Goal: Communication & Community: Answer question/provide support

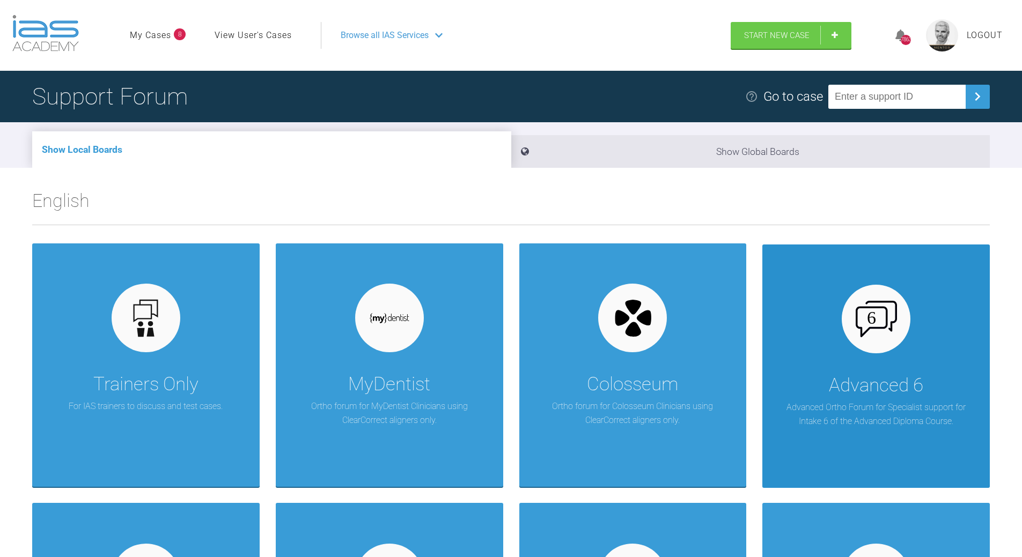
click at [889, 324] on img at bounding box center [876, 319] width 41 height 36
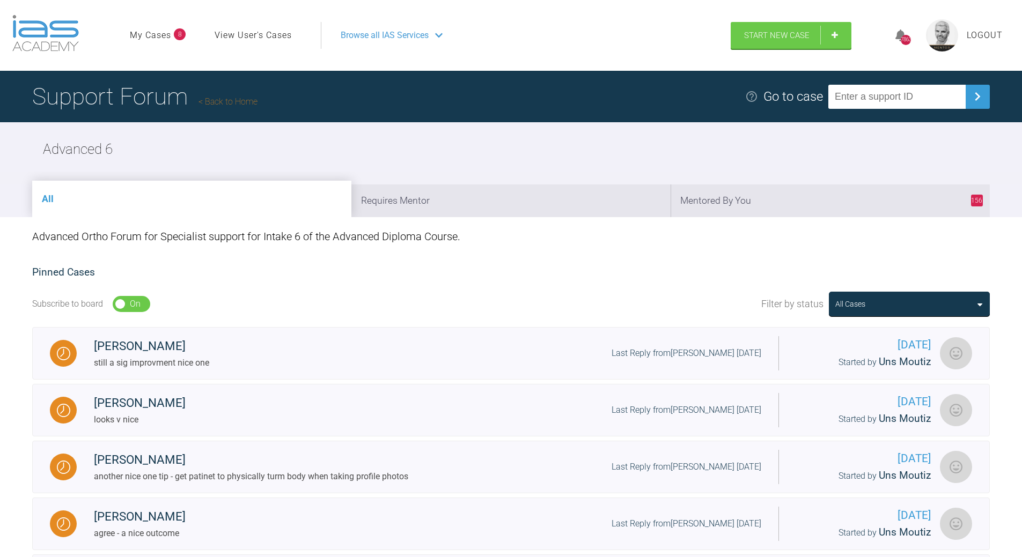
click at [226, 94] on h1 "Support Forum Back to Home" at bounding box center [144, 97] width 225 height 38
click at [226, 101] on link "Back to Home" at bounding box center [227, 102] width 59 height 10
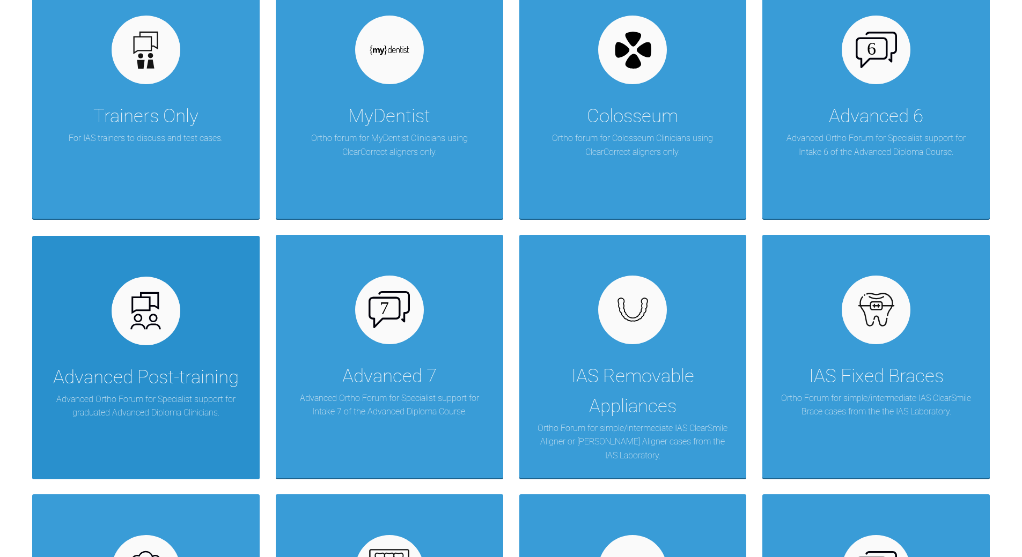
click at [166, 334] on div at bounding box center [146, 311] width 69 height 69
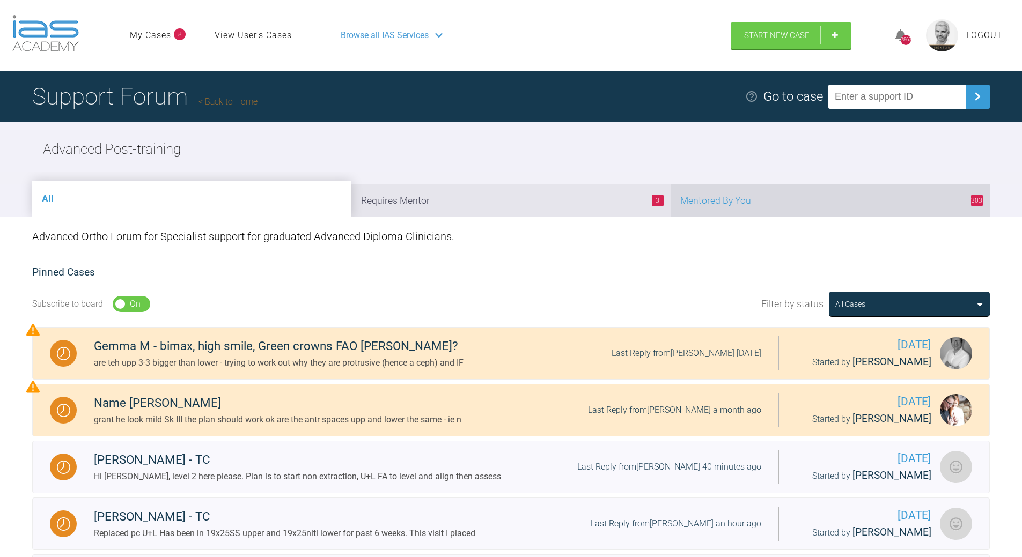
click at [767, 204] on li "303 Mentored By You" at bounding box center [830, 201] width 319 height 33
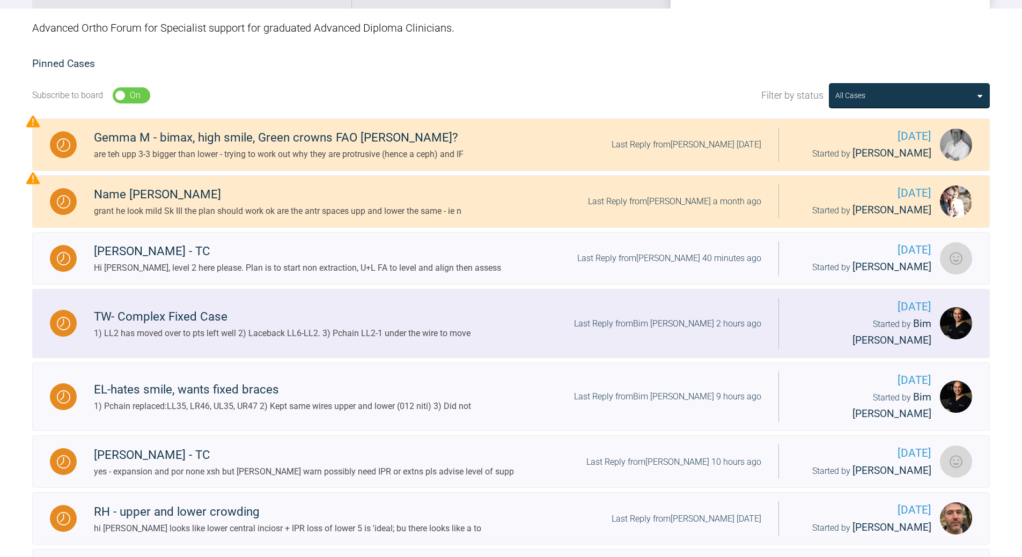
scroll to position [268, 0]
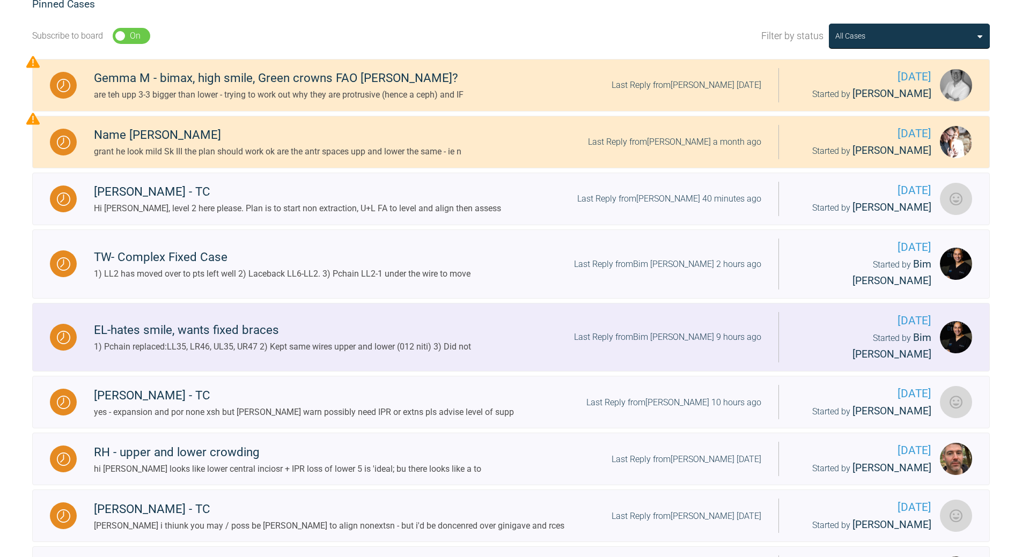
click at [674, 330] on div "Last Reply from Bim Sawhney 9 hours ago" at bounding box center [667, 337] width 187 height 14
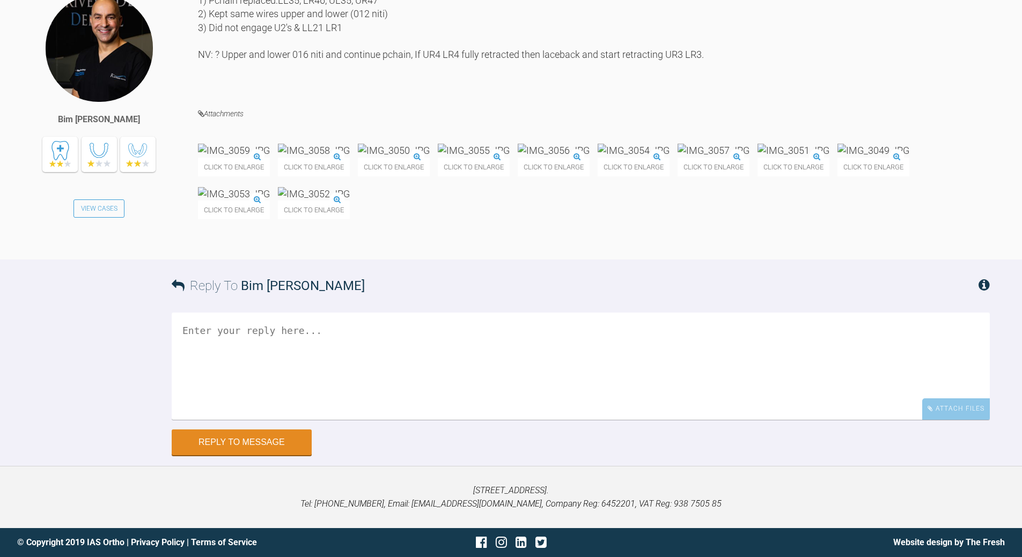
scroll to position [8462, 0]
click at [325, 370] on textarea at bounding box center [581, 366] width 818 height 107
type textarea "yep - all good, going nicely"
click at [248, 457] on button "Reply to Message" at bounding box center [242, 444] width 140 height 26
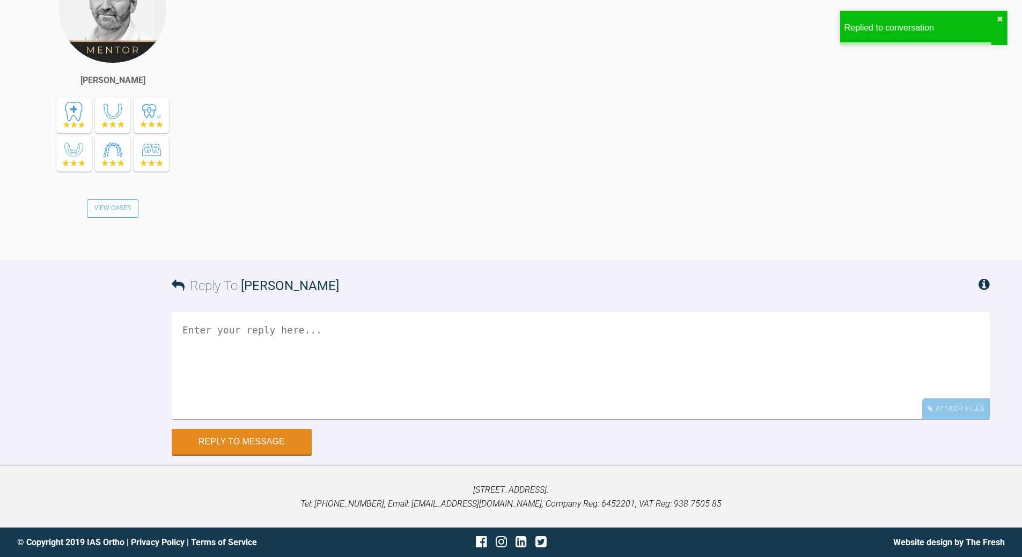
scroll to position [8922, 0]
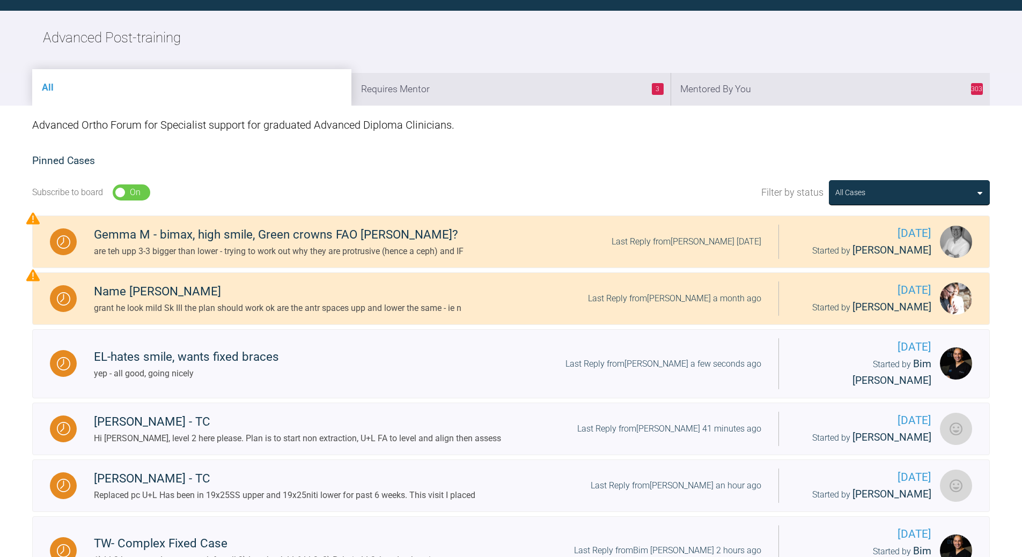
scroll to position [1049, 0]
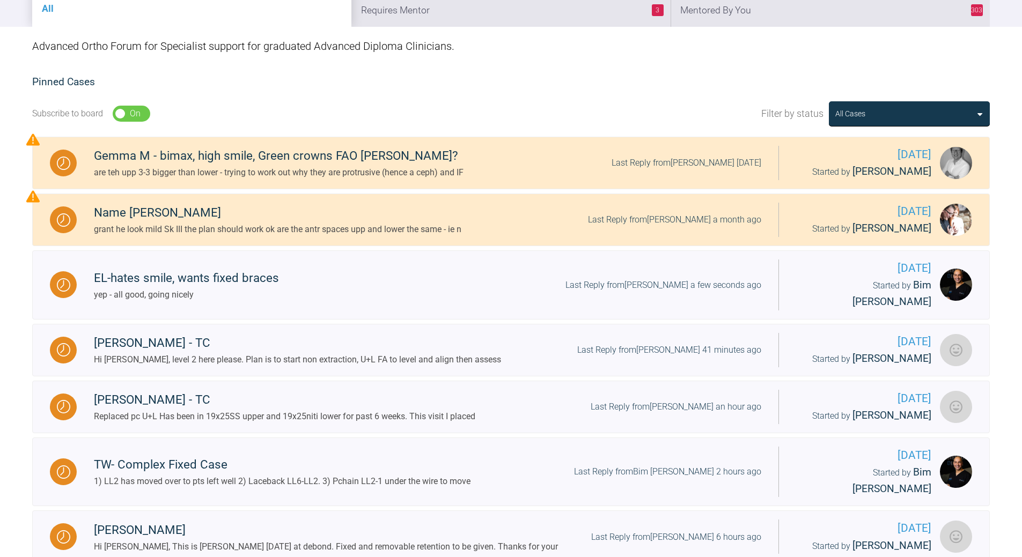
click at [791, 17] on li "303 Mentored By You" at bounding box center [830, 10] width 319 height 33
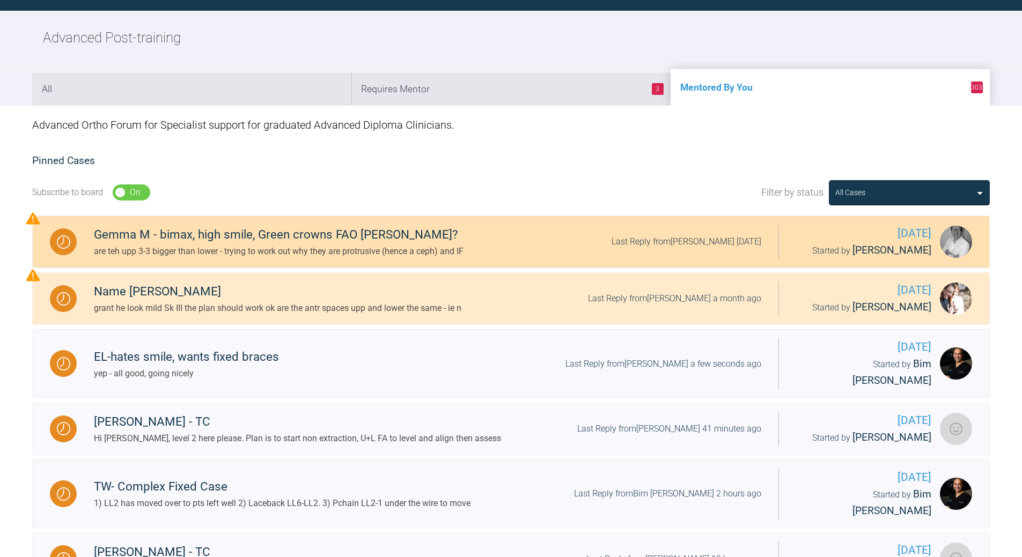
scroll to position [190, 0]
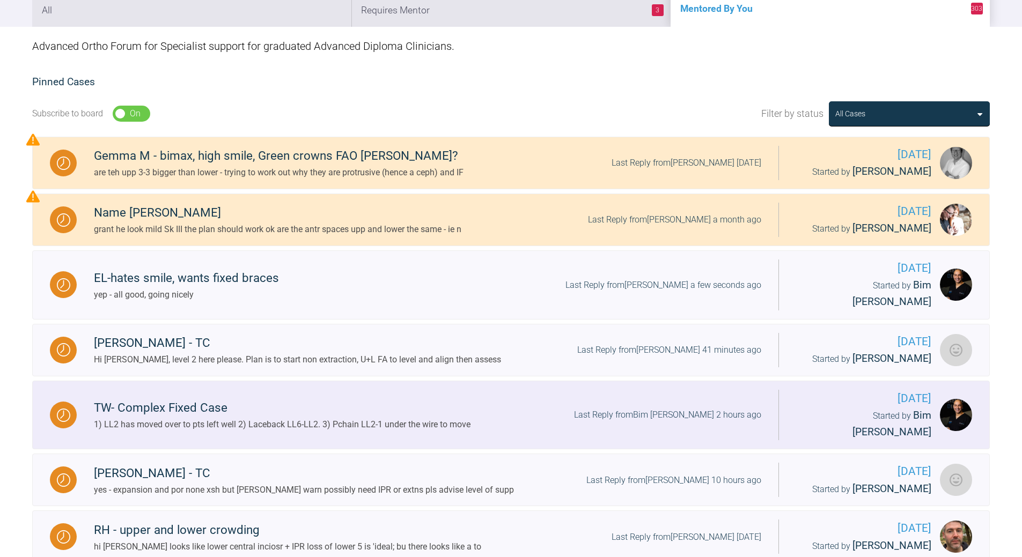
click at [687, 399] on div "TW- Complex Fixed Case 1) LL2 has moved over to pts left well 2) Laceback LL6-L…" at bounding box center [428, 415] width 702 height 33
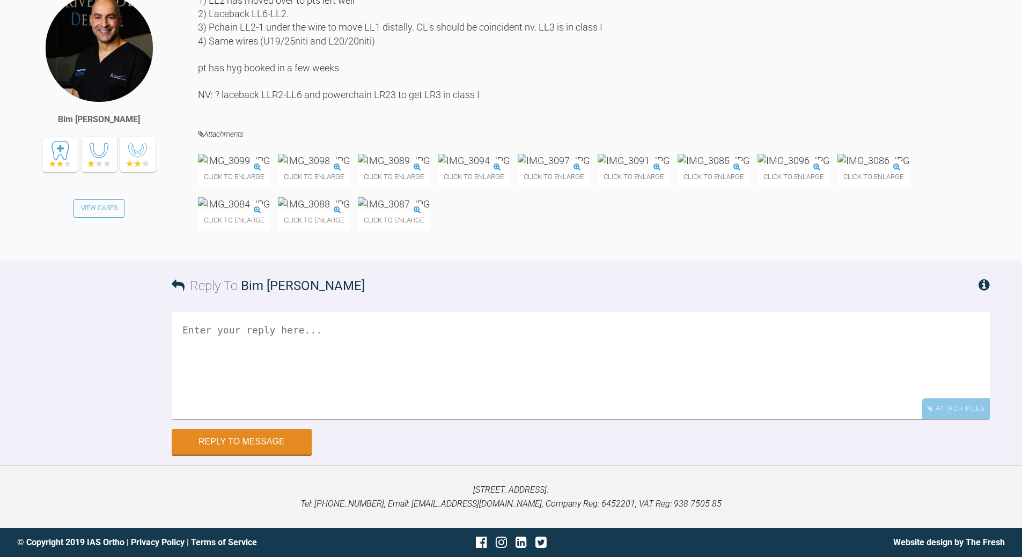
scroll to position [11442, 0]
click at [363, 402] on textarea at bounding box center [581, 365] width 818 height 107
type textarea "yep - all good to crack on"
drag, startPoint x: 221, startPoint y: 521, endPoint x: 298, endPoint y: 422, distance: 125.9
click at [219, 455] on button "Reply to Message" at bounding box center [242, 442] width 140 height 26
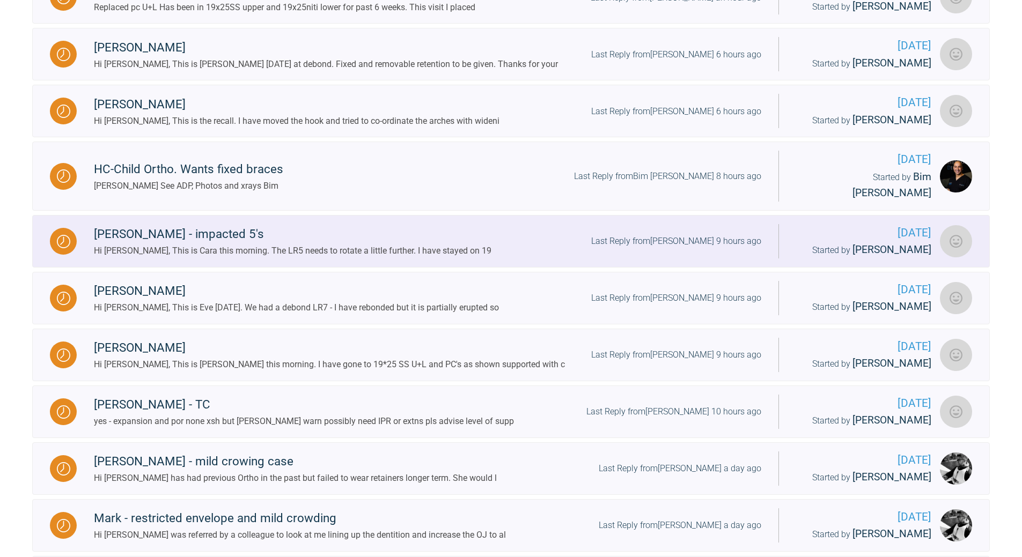
scroll to position [298, 0]
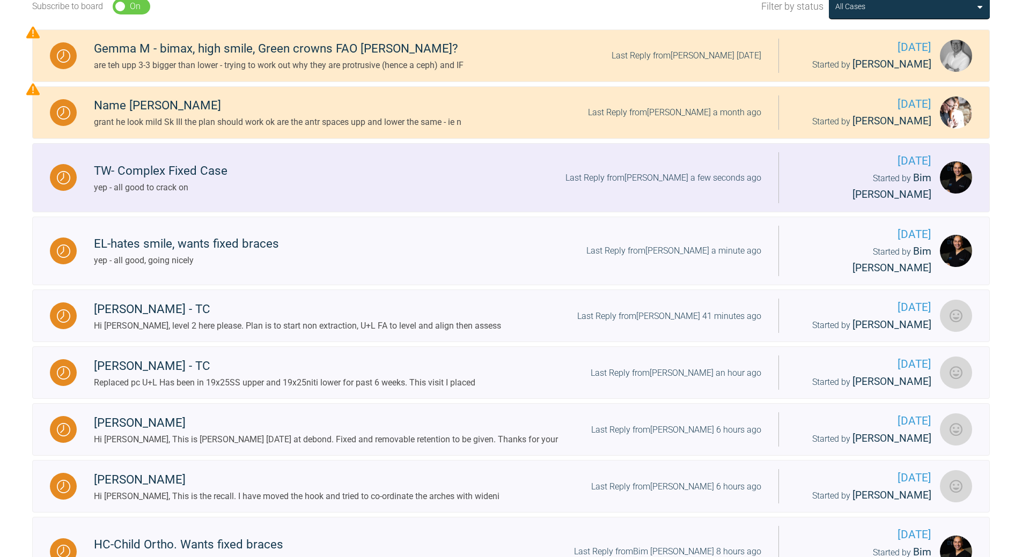
click at [682, 171] on div "Last Reply from Ross Hobson a few seconds ago" at bounding box center [663, 178] width 196 height 14
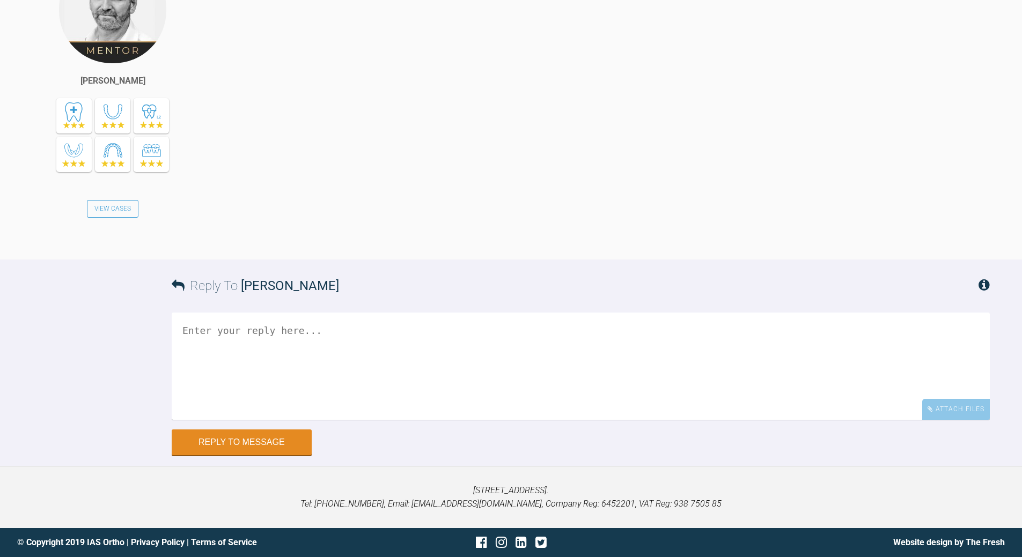
scroll to position [11920, 0]
click at [269, 358] on textarea at bounding box center [581, 366] width 818 height 107
click at [225, 328] on textarea "19x25 boh arches and wrok into s/s to level" at bounding box center [581, 366] width 818 height 107
click at [303, 333] on textarea "19x25 both arches and wrok into s/s to level" at bounding box center [581, 366] width 818 height 107
drag, startPoint x: 303, startPoint y: 333, endPoint x: 289, endPoint y: 328, distance: 14.8
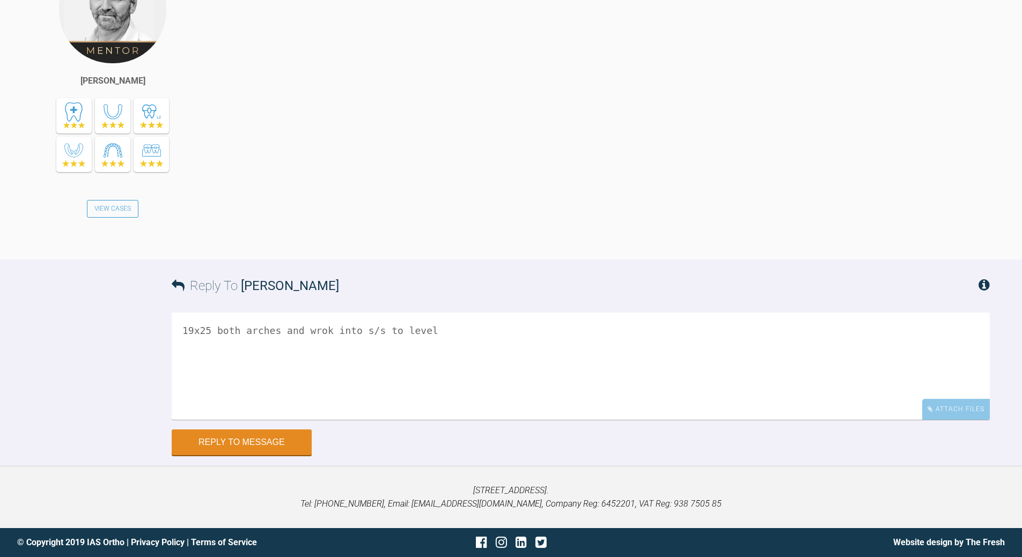
click at [301, 331] on textarea "19x25 both arches and wrok into s/s to level" at bounding box center [581, 366] width 818 height 107
type textarea "19x25 both arches and then into s/s to level"
click at [289, 447] on button "Reply to Message" at bounding box center [242, 444] width 140 height 26
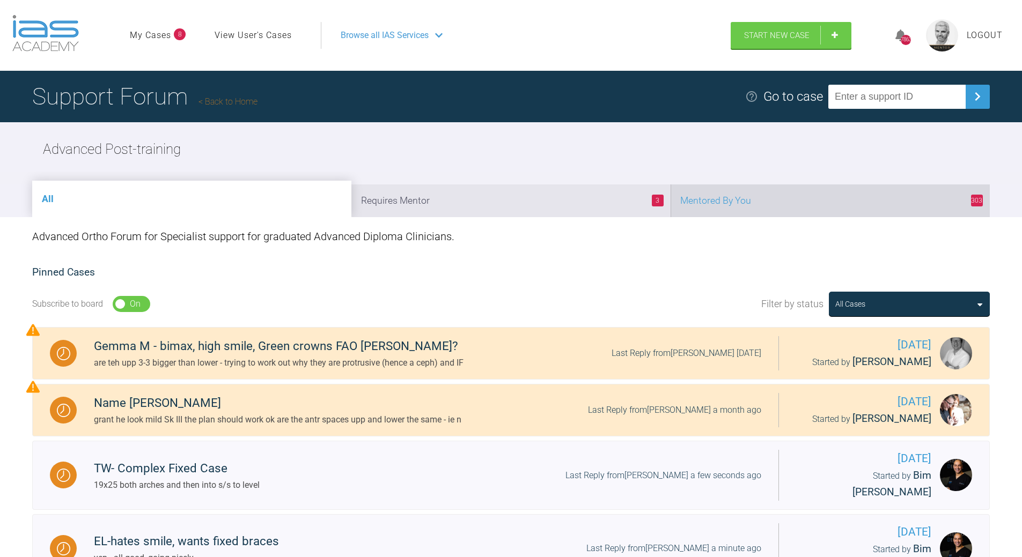
click at [801, 192] on li "303 Mentored By You" at bounding box center [830, 201] width 319 height 33
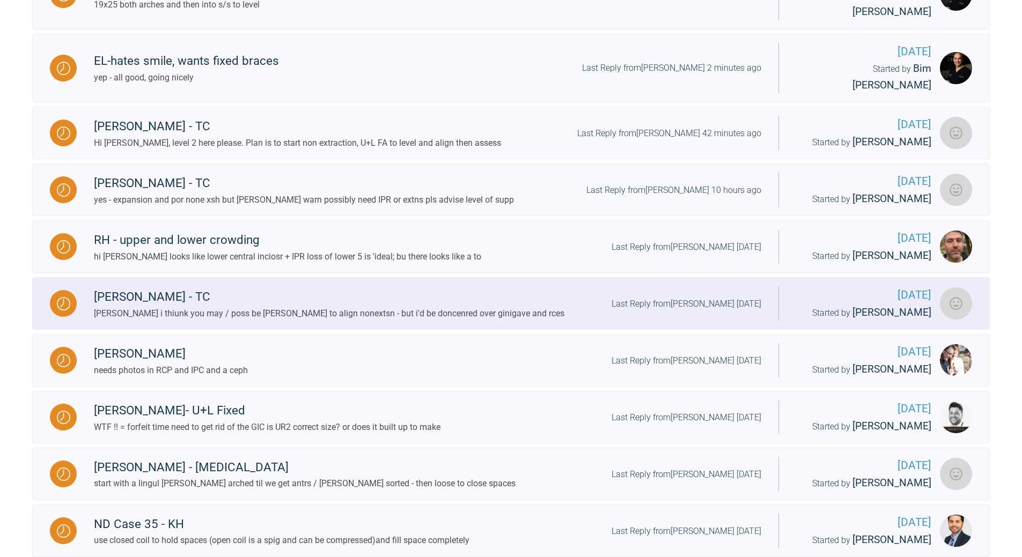
scroll to position [483, 0]
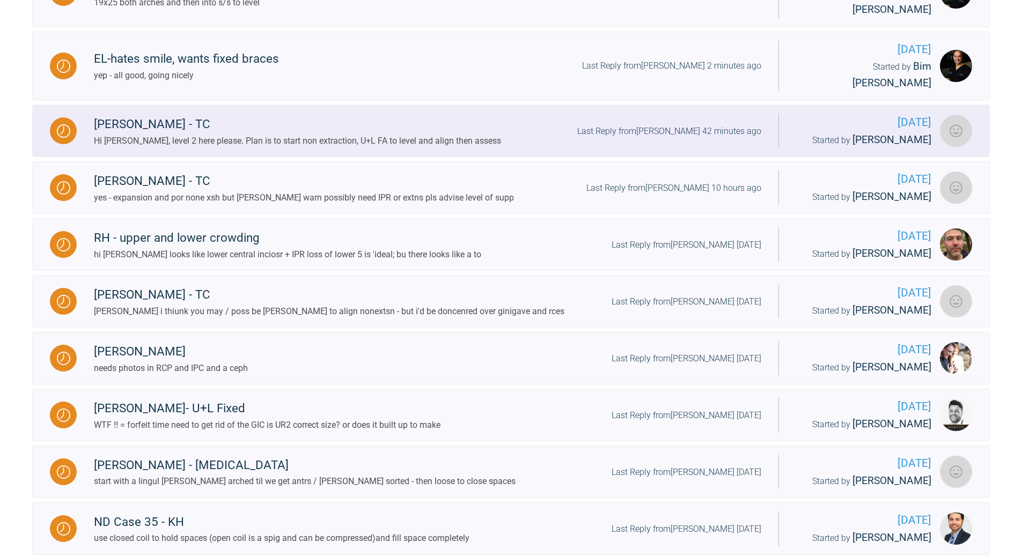
click at [672, 124] on div "Last Reply from Tom Crotty 42 minutes ago" at bounding box center [669, 131] width 184 height 14
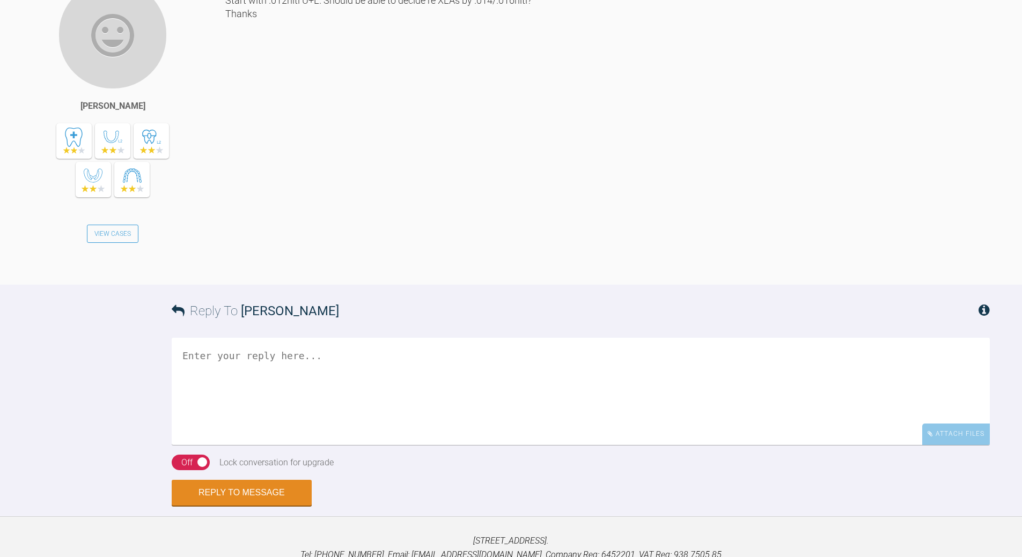
scroll to position [2009, 0]
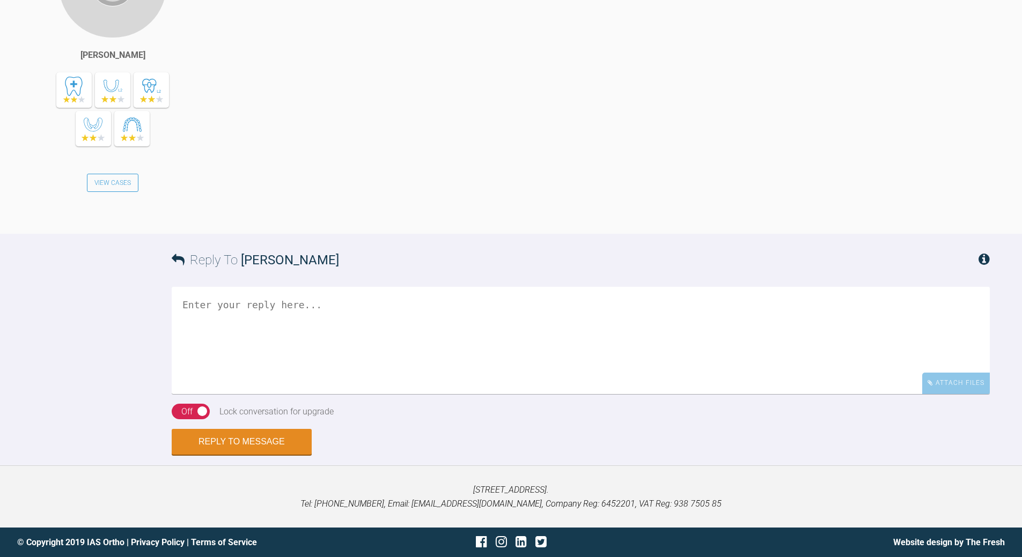
click at [339, 327] on textarea at bounding box center [581, 340] width 818 height 107
drag, startPoint x: 216, startPoint y: 327, endPoint x: 169, endPoint y: 324, distance: 46.8
click at [171, 325] on div "Reply To Tom Crotty Level 2 extns Attach Files Drag and drop files here! On Off…" at bounding box center [511, 344] width 1022 height 221
click at [230, 320] on textarea "Level 2 all good - take images at each visit incase you want to move to full me…" at bounding box center [581, 340] width 818 height 107
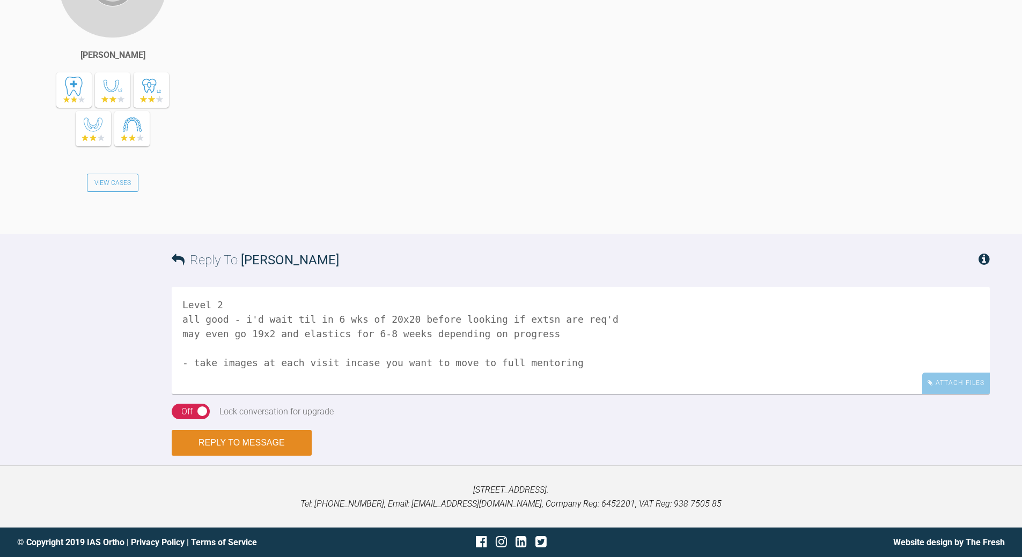
type textarea "Level 2 all good - i'd wait til in 6 wks of 20x20 before looking if extsn are r…"
click at [265, 443] on button "Reply to Message" at bounding box center [242, 443] width 140 height 26
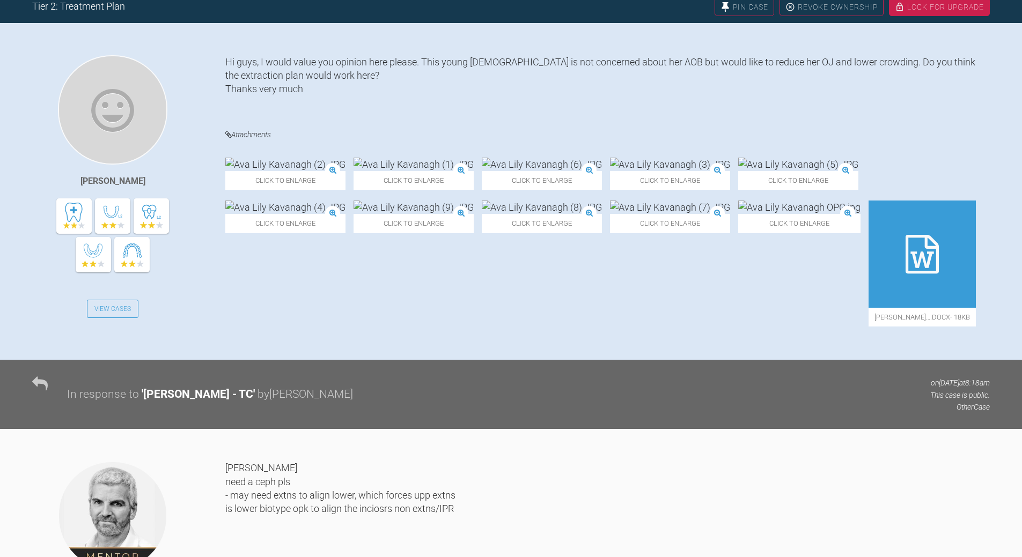
scroll to position [0, 0]
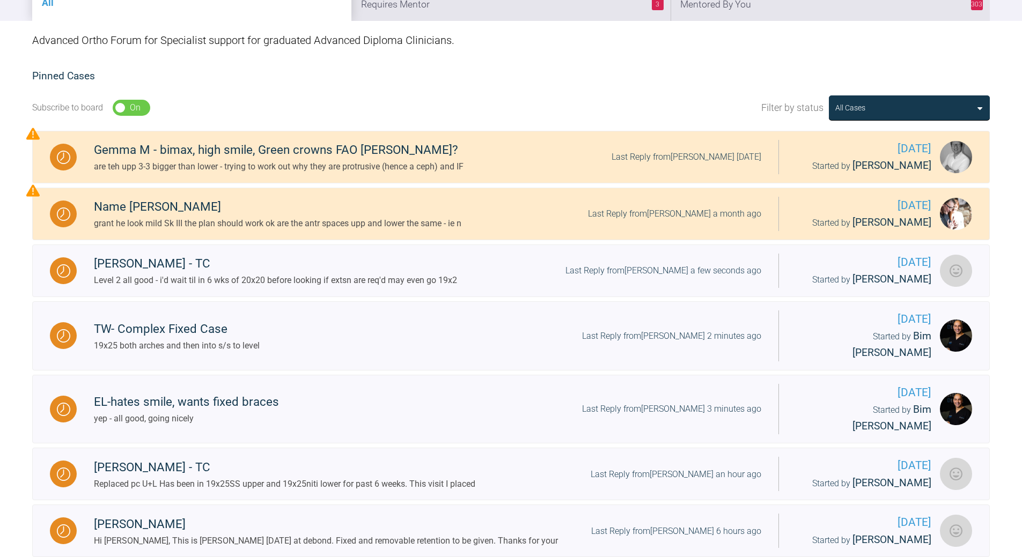
scroll to position [58, 0]
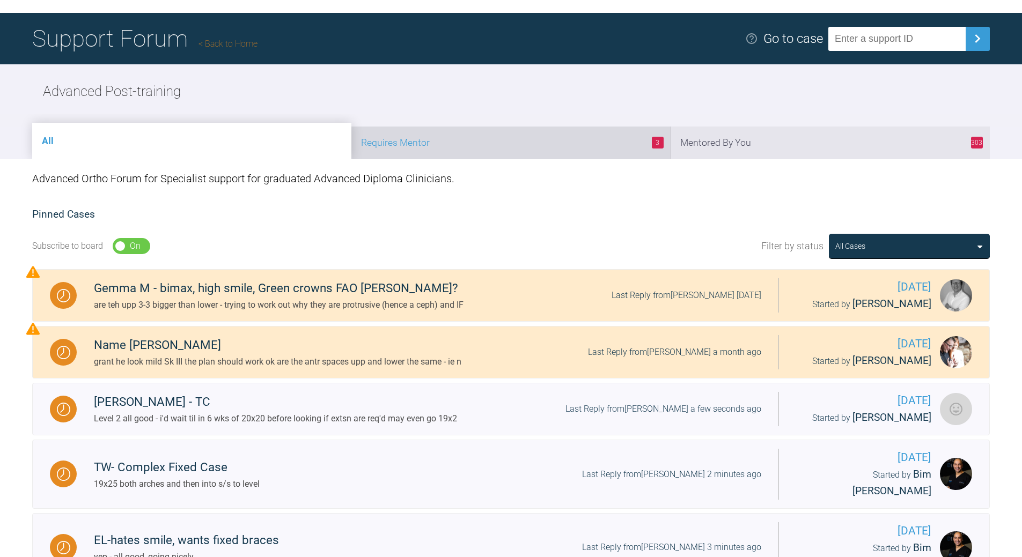
click at [522, 146] on li "3 Requires Mentor" at bounding box center [510, 143] width 319 height 33
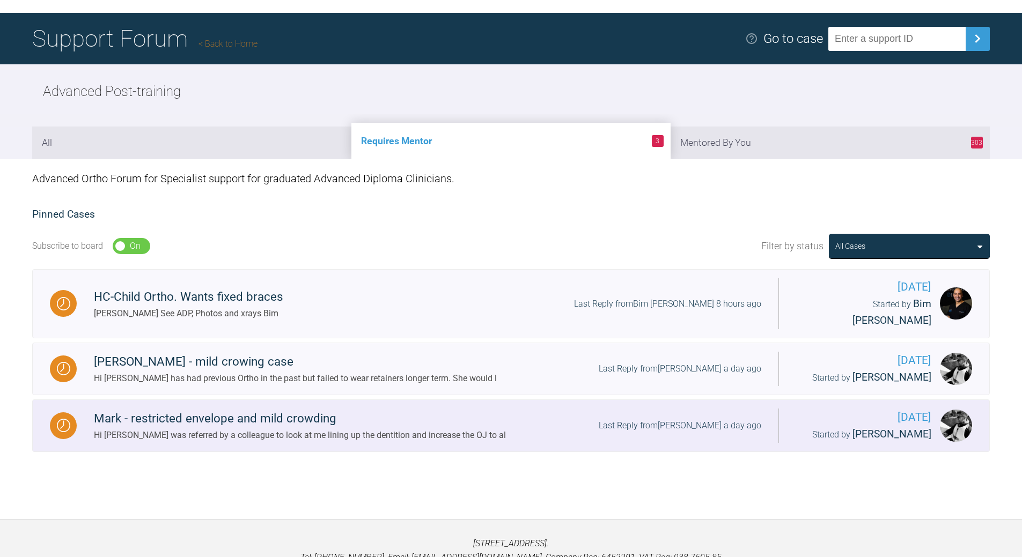
click at [632, 419] on div "Last Reply from David Birkin a day ago" at bounding box center [680, 426] width 163 height 14
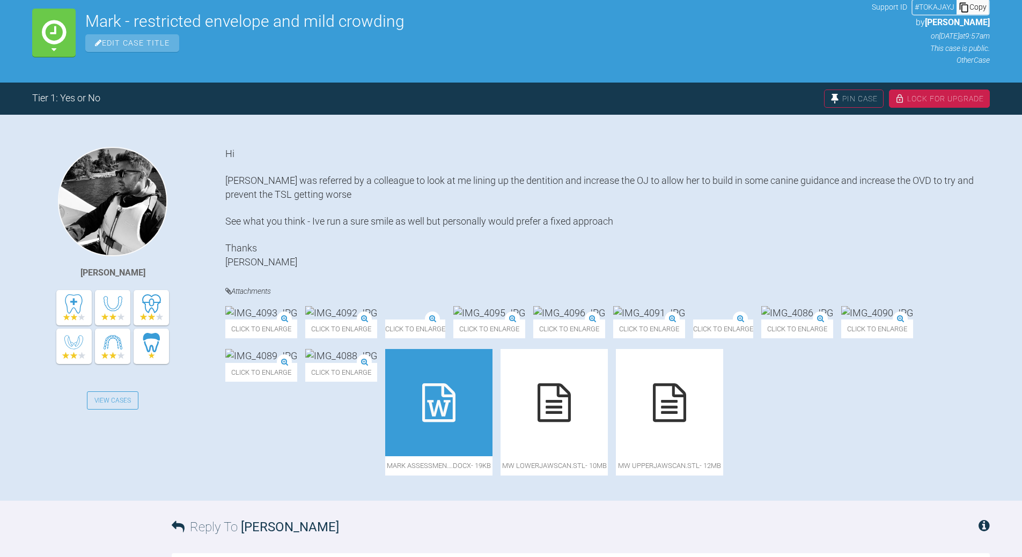
scroll to position [273, 0]
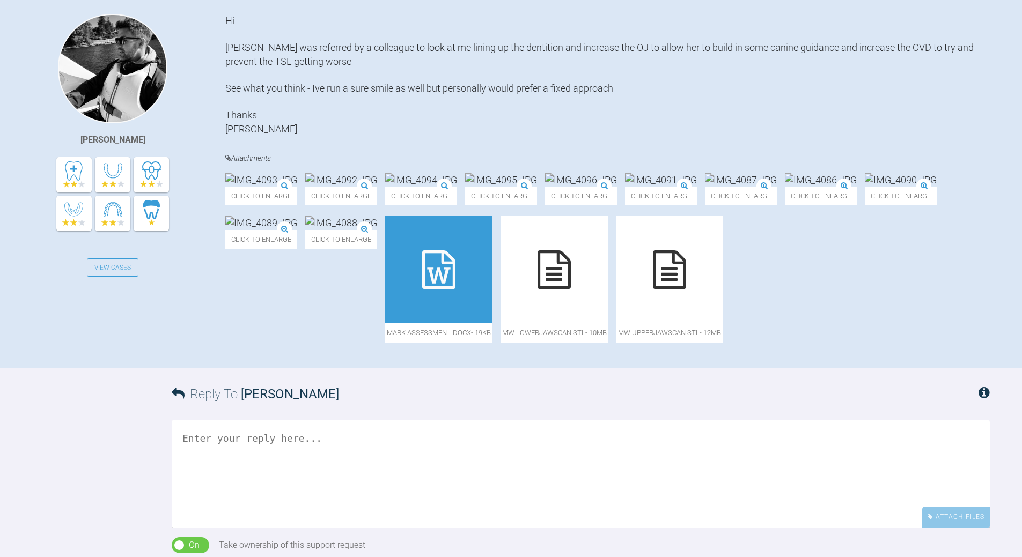
click at [275, 187] on img at bounding box center [261, 179] width 72 height 13
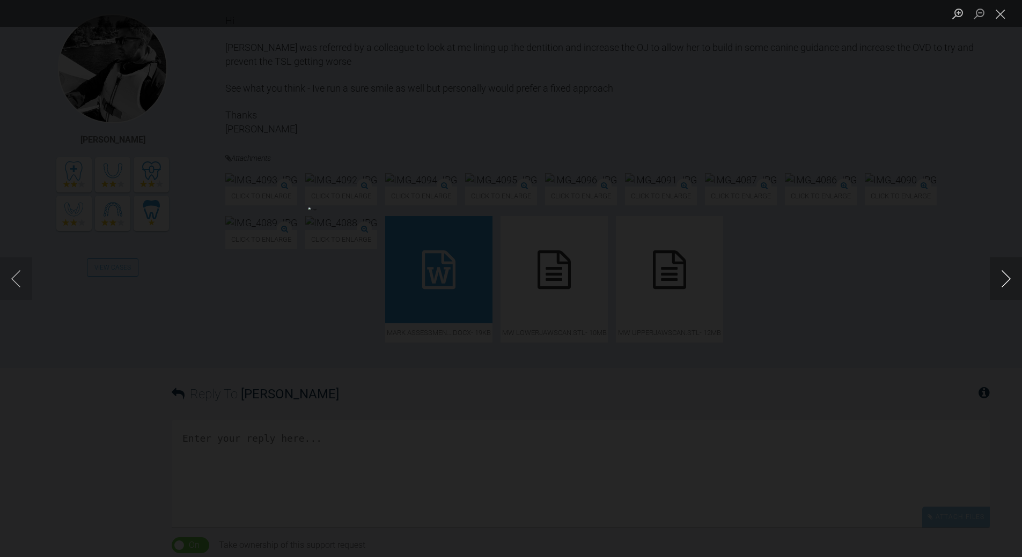
click at [1013, 281] on button "Next image" at bounding box center [1006, 279] width 32 height 43
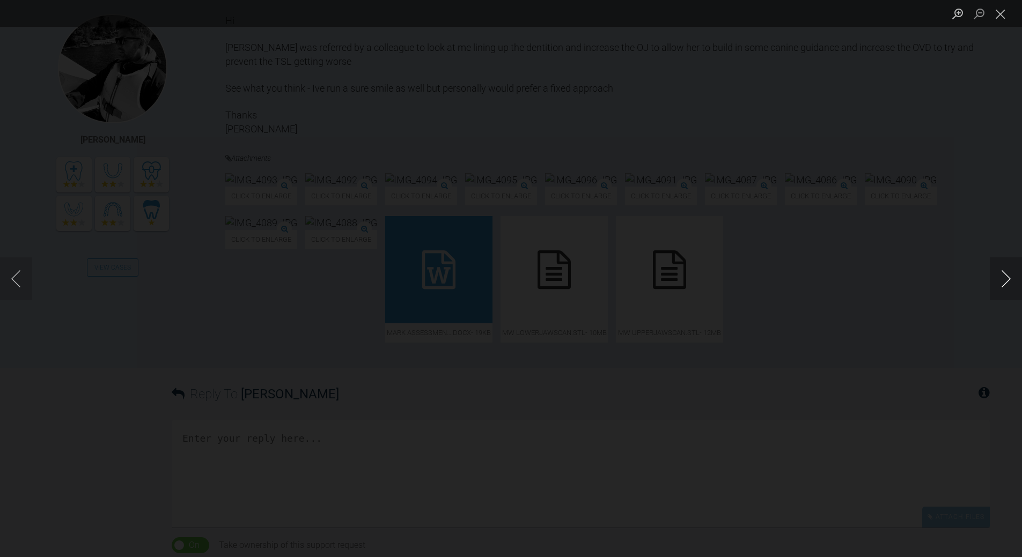
click at [1013, 281] on button "Next image" at bounding box center [1006, 279] width 32 height 43
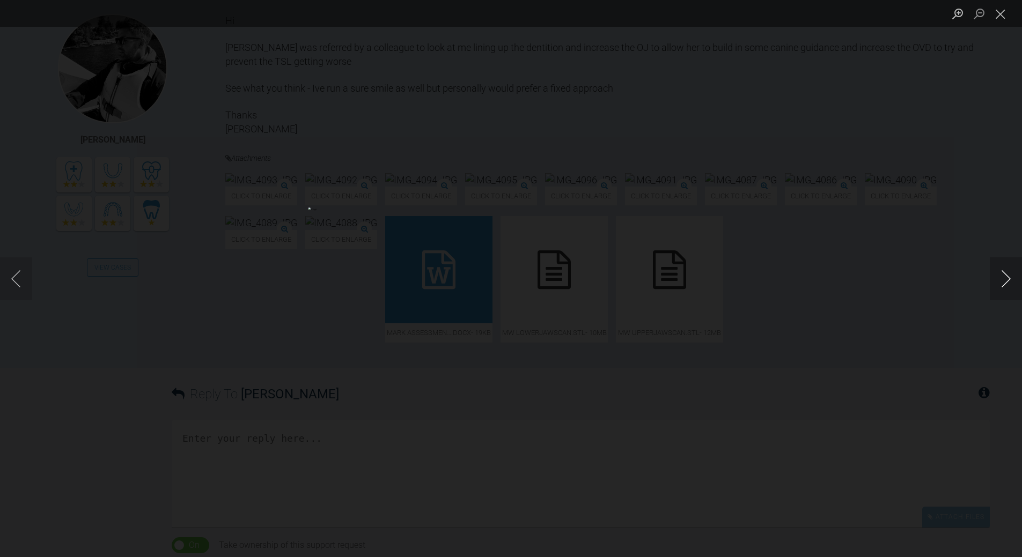
click at [1013, 281] on button "Next image" at bounding box center [1006, 279] width 32 height 43
click at [1005, 9] on button "Close lightbox" at bounding box center [1000, 13] width 21 height 19
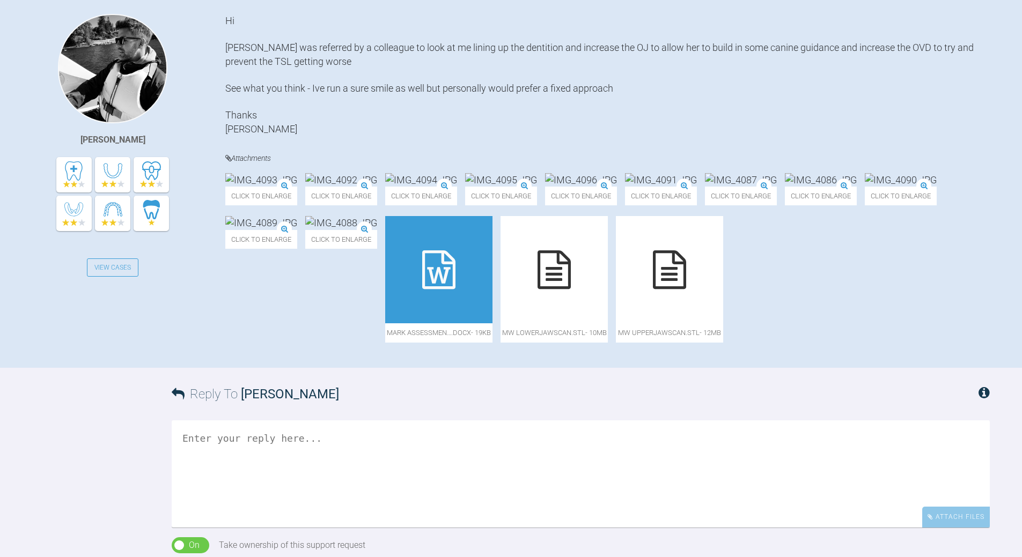
click at [455, 289] on icon at bounding box center [438, 270] width 33 height 39
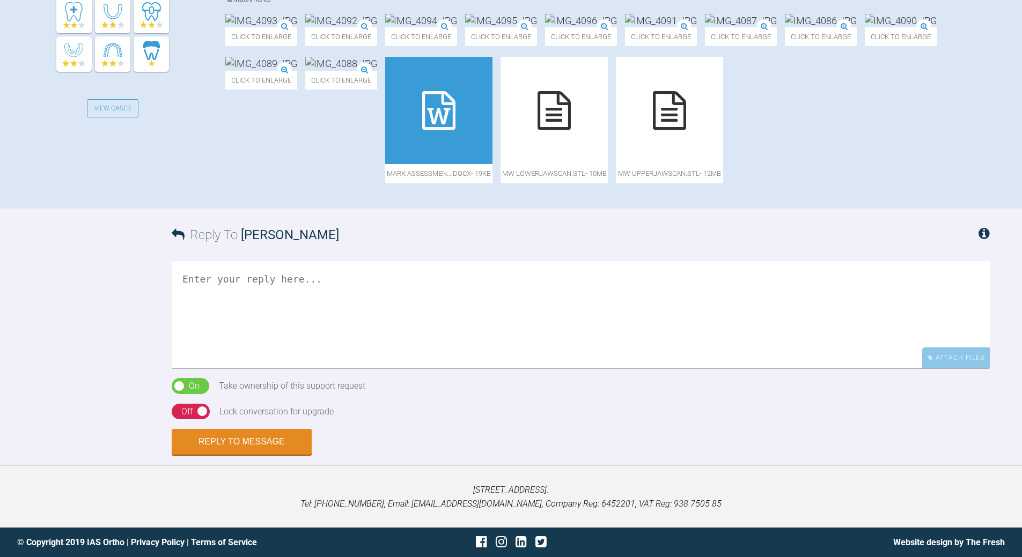
scroll to position [627, 0]
click at [305, 303] on textarea at bounding box center [581, 314] width 818 height 107
click at [358, 332] on textarea "looks like a tooth size discrempcy -" at bounding box center [581, 314] width 818 height 107
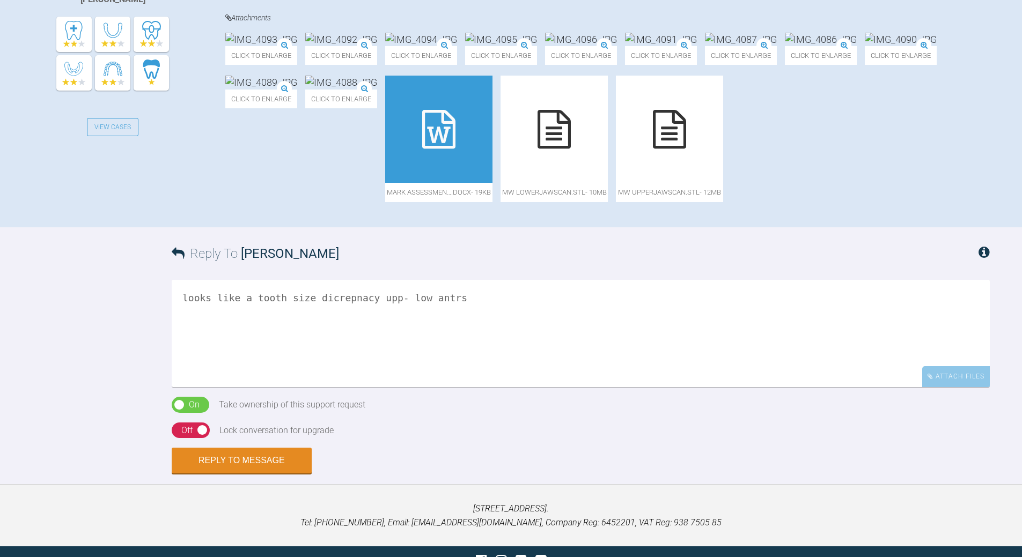
scroll to position [412, 0]
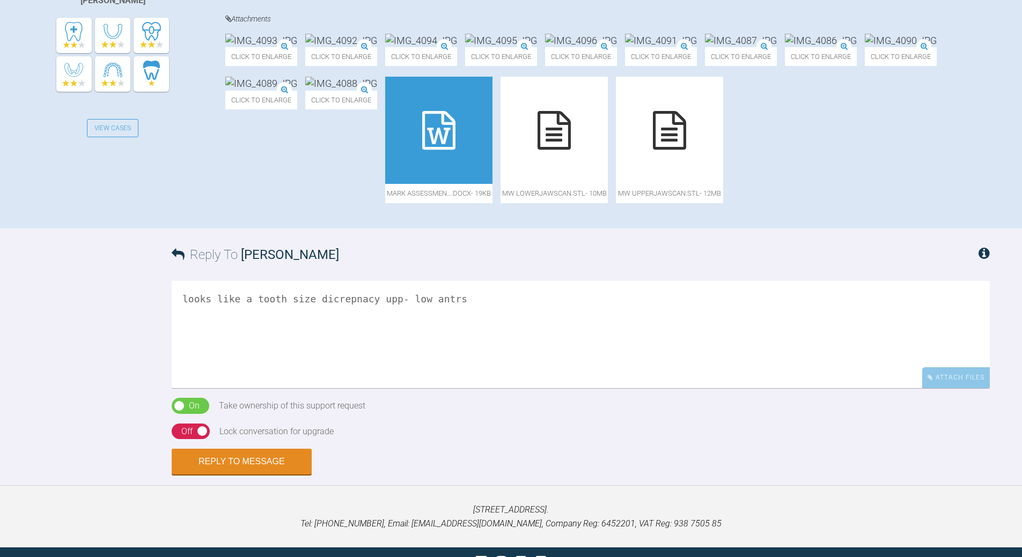
click at [448, 388] on textarea "looks like a tooth size dicrepnacy upp- low antrs" at bounding box center [581, 334] width 818 height 107
click at [252, 388] on textarea "looks like a tooth size dicrepnacy upp- low antrs can you do th math am thinkin…" at bounding box center [581, 334] width 818 height 107
click at [293, 388] on textarea "looks like a tooth size dicrepnacy upp- low antrs can you do the math am thinki…" at bounding box center [581, 334] width 818 height 107
drag, startPoint x: 440, startPoint y: 523, endPoint x: 448, endPoint y: 510, distance: 14.7
click at [440, 388] on textarea "looks like a tooth size dicrepnacy upp- low antrs can you do the math (? small …" at bounding box center [581, 334] width 818 height 107
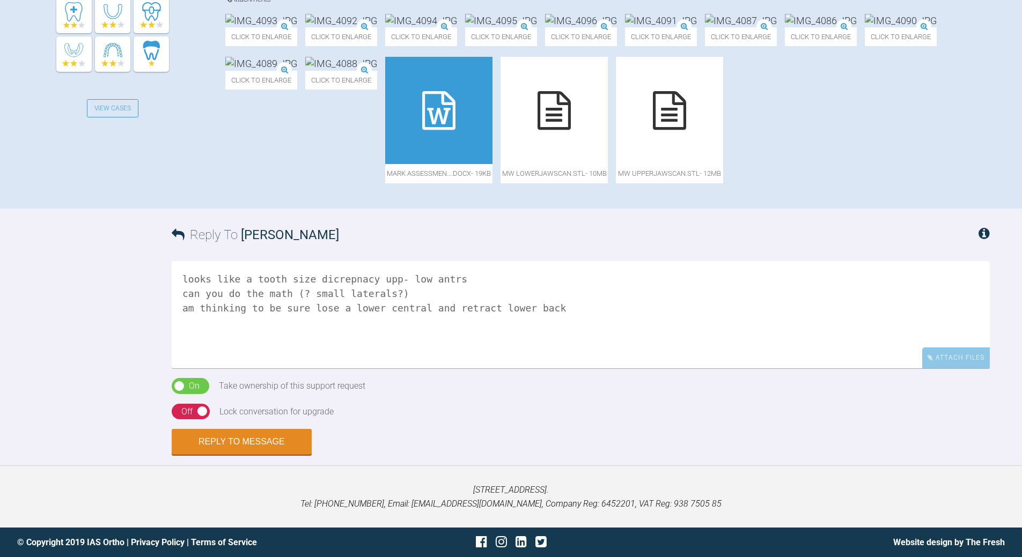
scroll to position [573, 0]
drag, startPoint x: 542, startPoint y: 363, endPoint x: 550, endPoint y: 359, distance: 8.2
click at [545, 362] on textarea "looks like a tooth size dicrepnacy upp- low antrs can you do the math (? small …" at bounding box center [581, 314] width 818 height 107
type textarea "looks like a tooth size dicrepnacy upp- low antrs can you do the math (? small …"
click at [238, 456] on button "Reply to Message" at bounding box center [242, 443] width 140 height 26
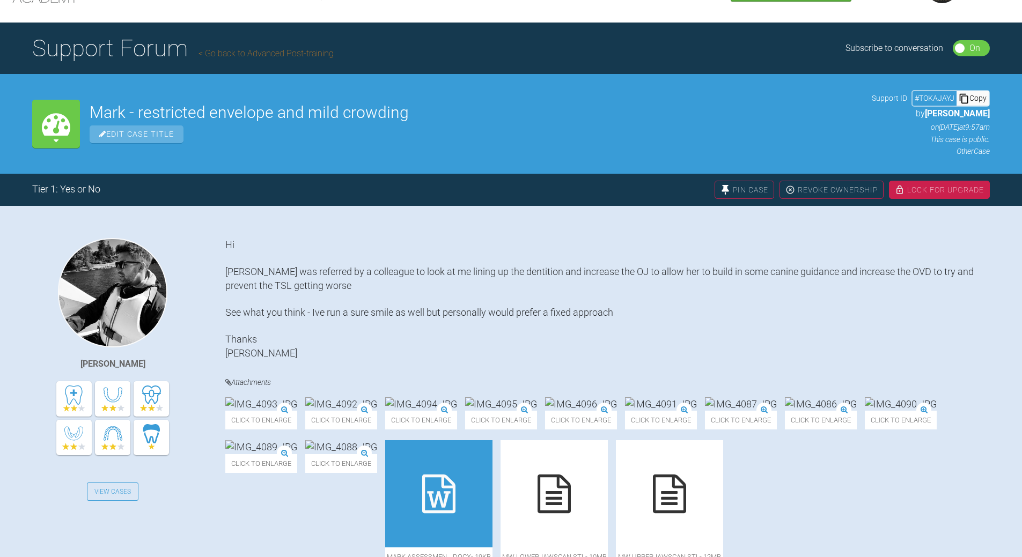
scroll to position [41, 0]
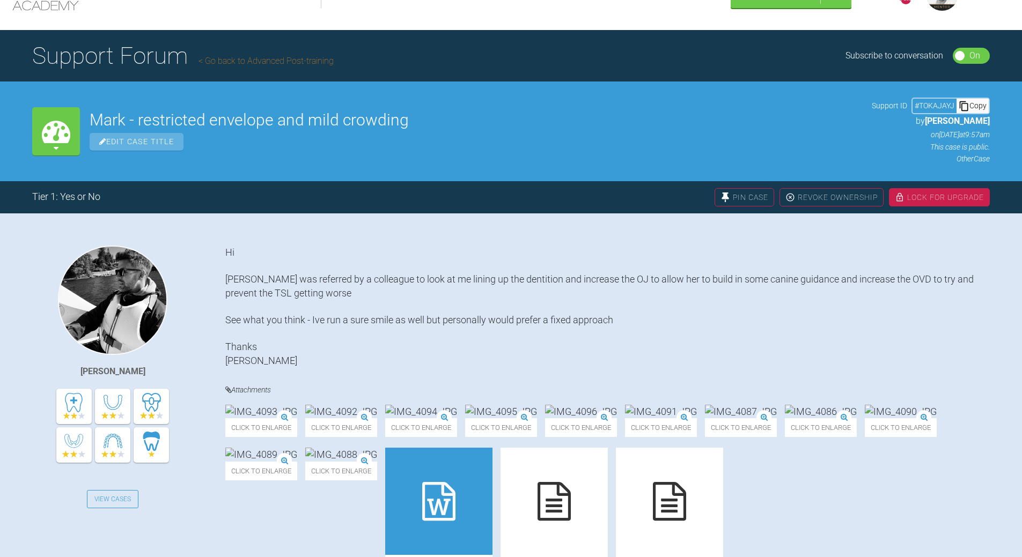
click at [981, 102] on div "Copy" at bounding box center [973, 106] width 32 height 14
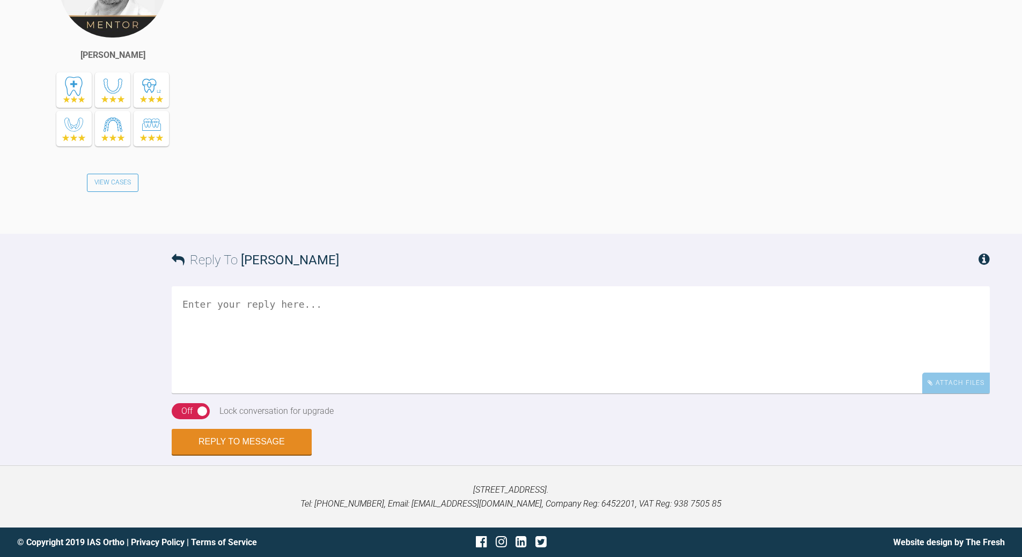
scroll to position [1007, 0]
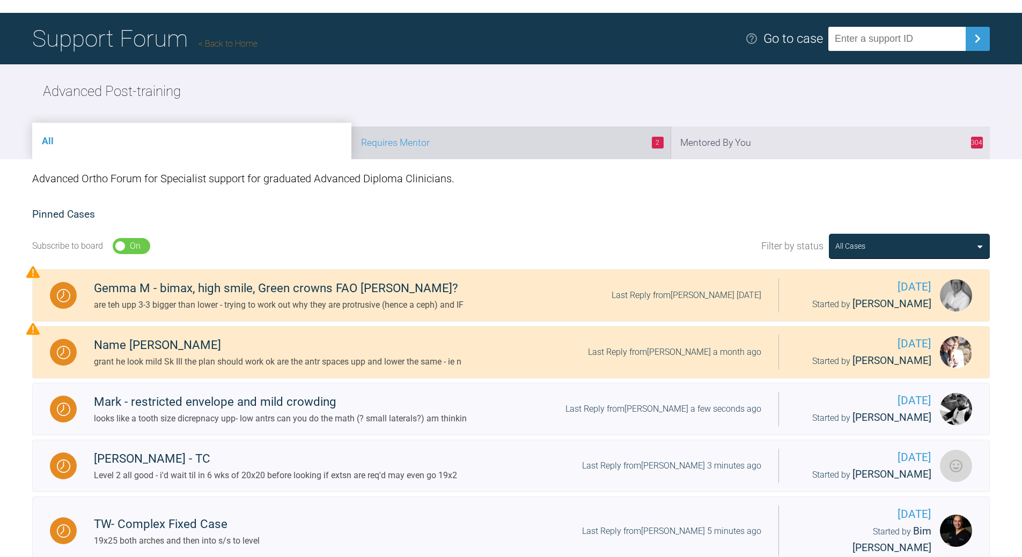
click at [516, 139] on li "2 Requires Mentor" at bounding box center [510, 143] width 319 height 33
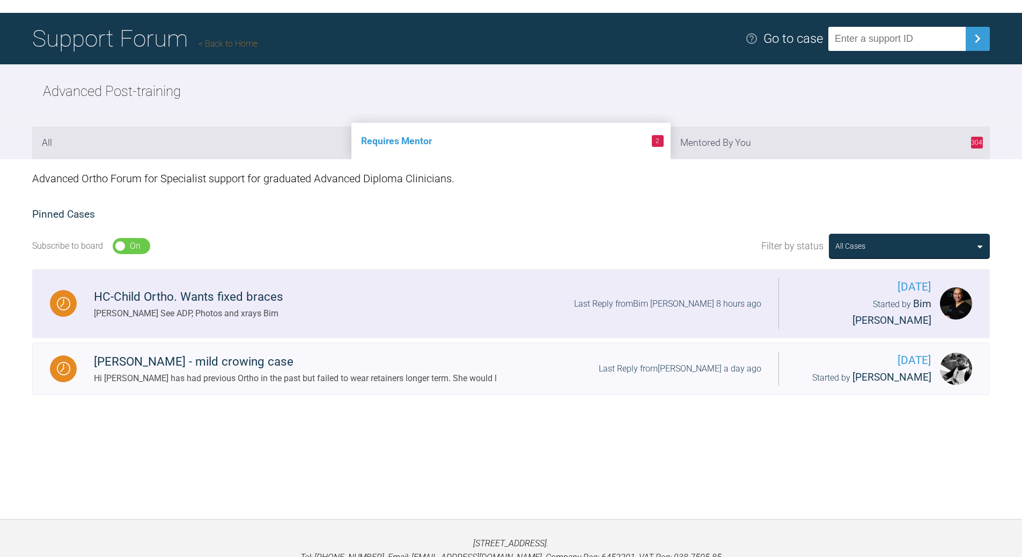
click at [643, 297] on div "Last Reply from Bim Sawhney 8 hours ago" at bounding box center [667, 304] width 187 height 14
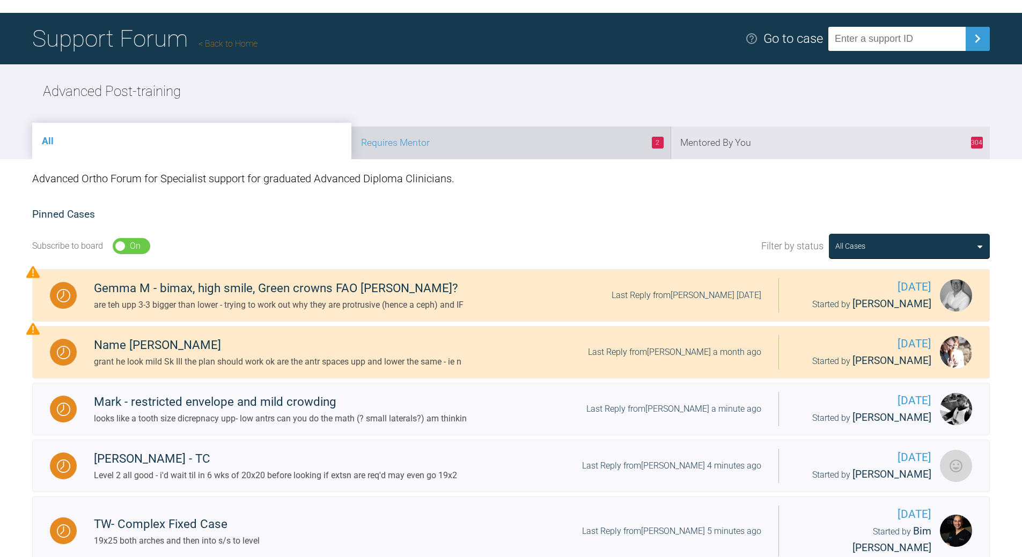
click at [517, 135] on li "2 Requires Mentor" at bounding box center [510, 143] width 319 height 33
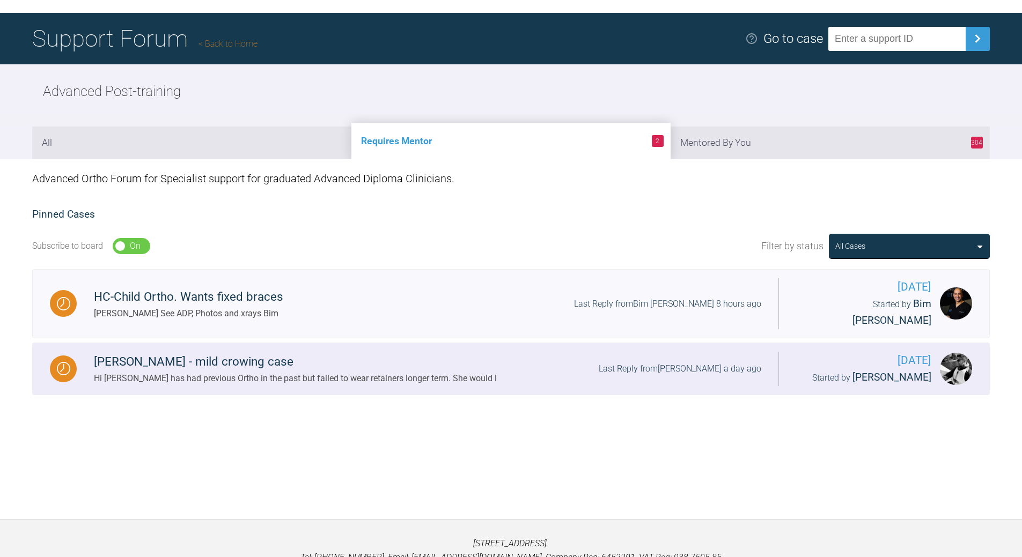
click at [639, 362] on div "Last Reply from David Birkin a day ago" at bounding box center [680, 369] width 163 height 14
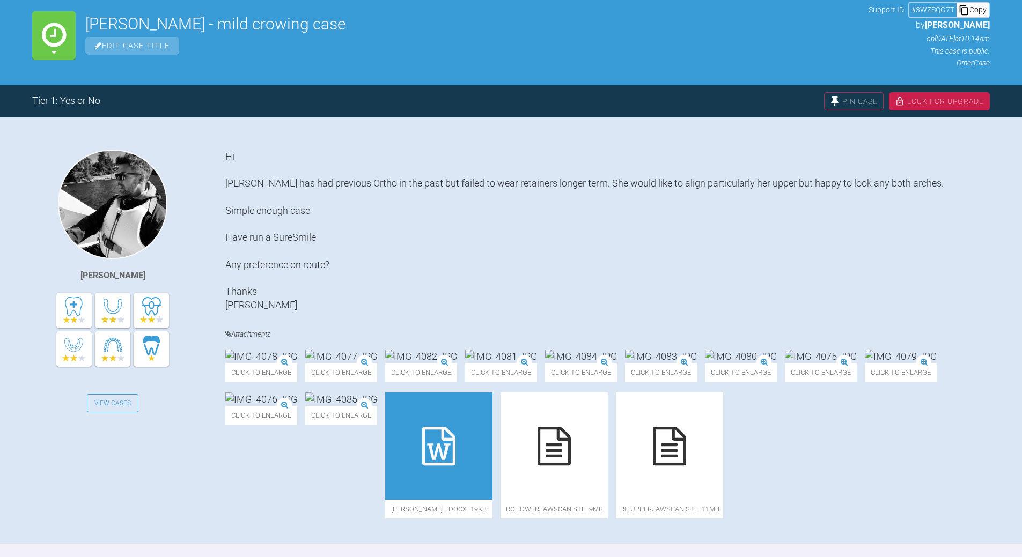
scroll to position [165, 0]
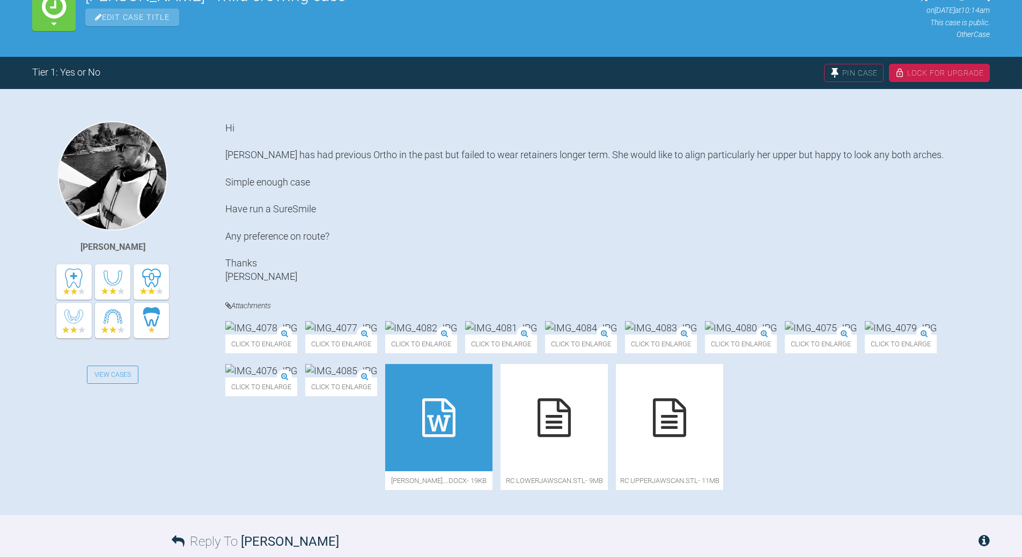
click at [455, 437] on icon at bounding box center [438, 418] width 33 height 39
click at [785, 335] on img at bounding box center [821, 327] width 72 height 13
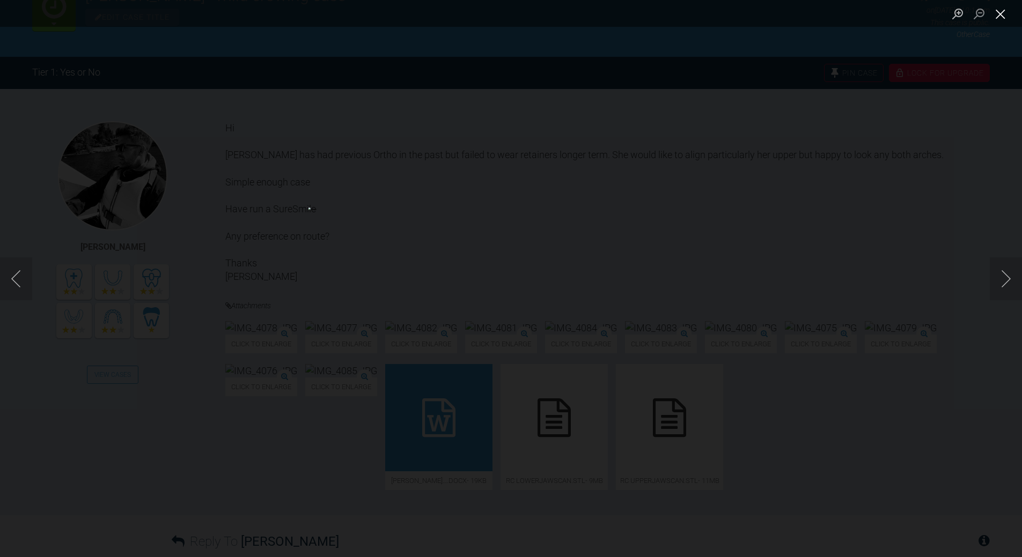
click at [1000, 11] on button "Close lightbox" at bounding box center [1000, 13] width 21 height 19
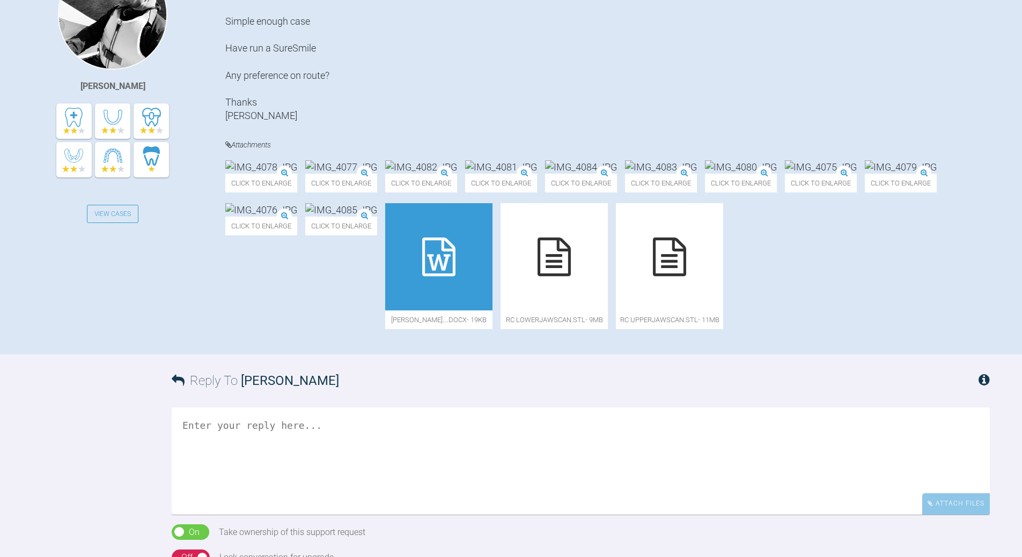
scroll to position [541, 0]
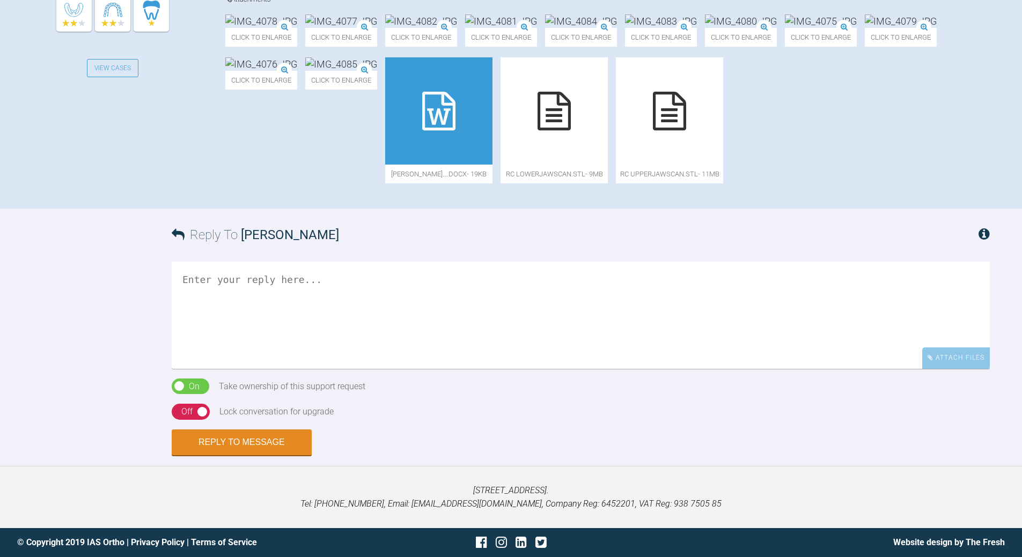
click at [322, 369] on textarea at bounding box center [581, 315] width 818 height 107
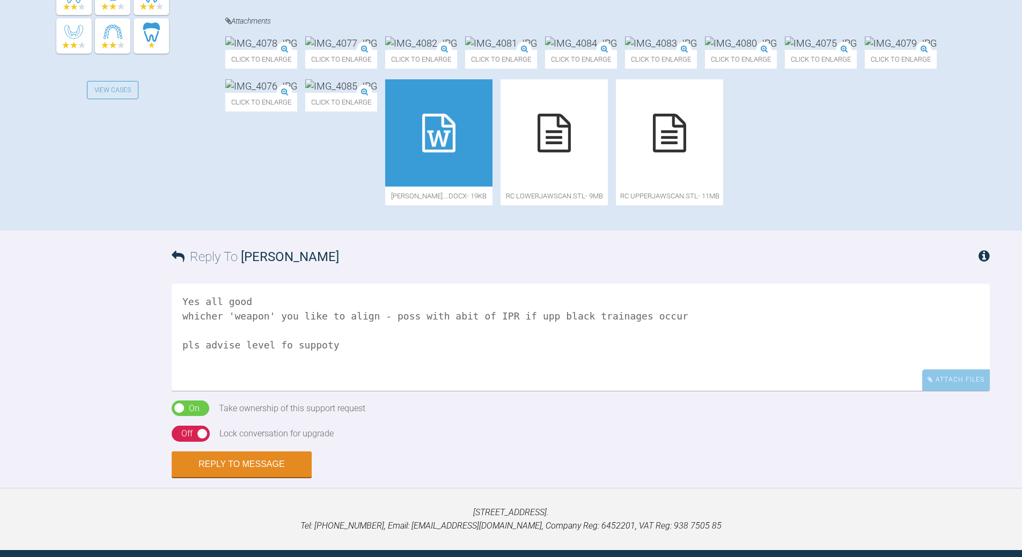
scroll to position [433, 0]
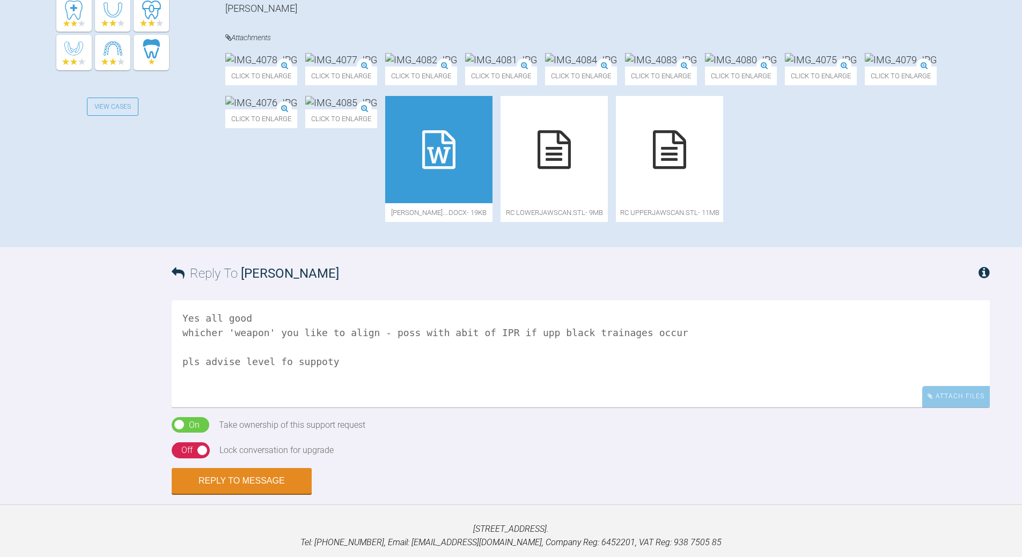
click at [207, 408] on textarea "Yes all good whicher 'weapon' you like to align - poss with abit of IPR if upp …" at bounding box center [581, 353] width 818 height 107
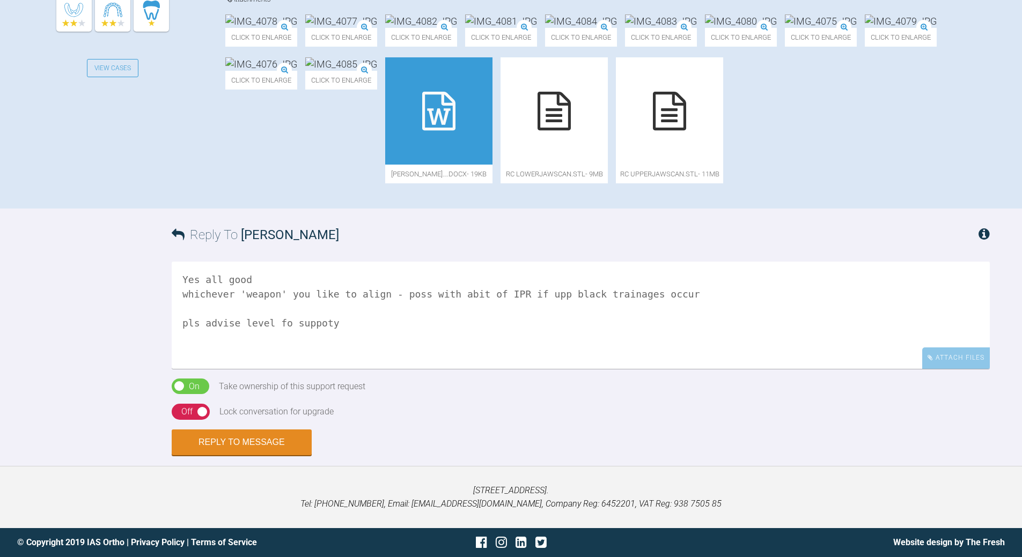
scroll to position [594, 0]
type textarea "Yes all good whichever 'weapon' you like to align - poss with abit of IPR if up…"
click at [176, 420] on div "On Off" at bounding box center [191, 412] width 38 height 16
click at [235, 457] on button "Reply to Message" at bounding box center [242, 444] width 140 height 26
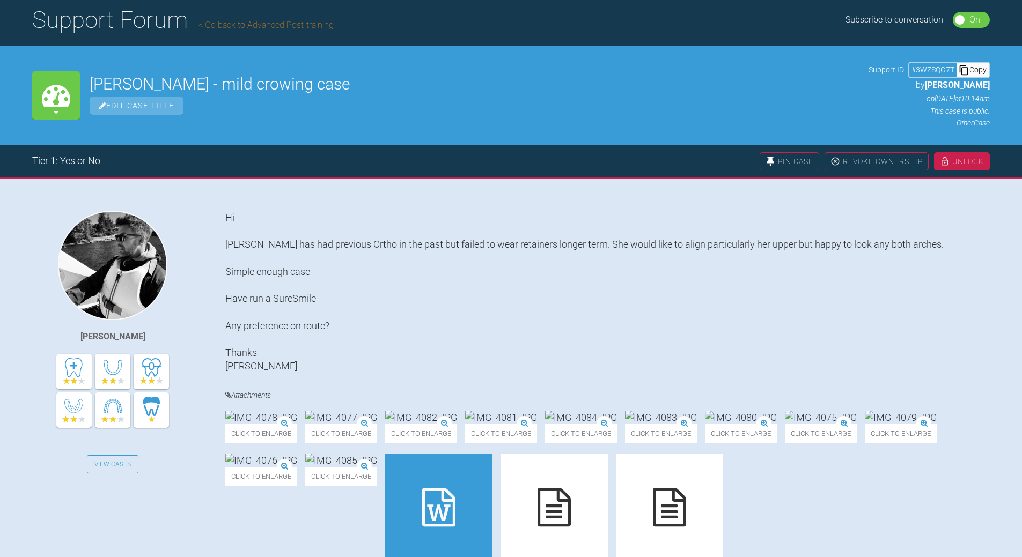
scroll to position [72, 0]
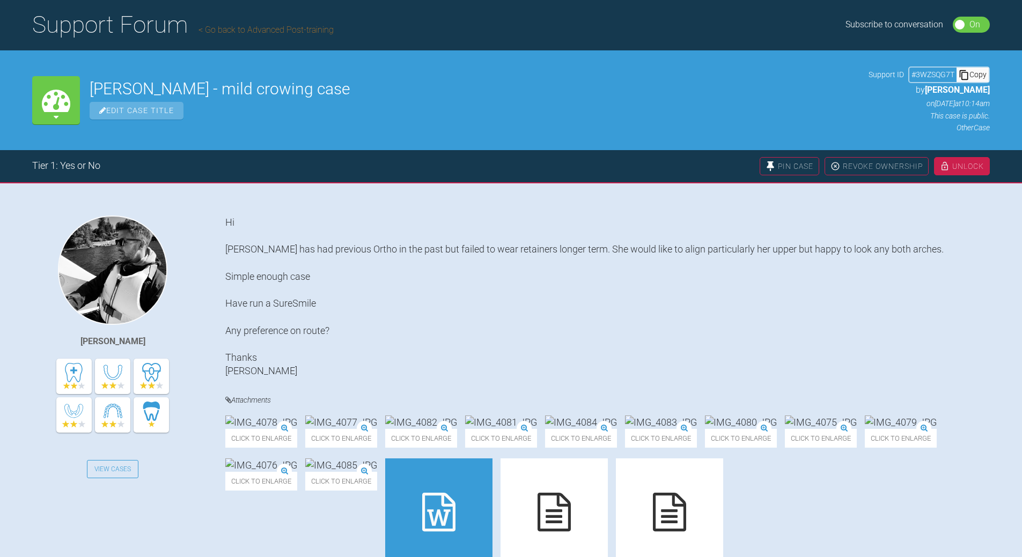
drag, startPoint x: 979, startPoint y: 70, endPoint x: 654, endPoint y: 173, distance: 340.3
click at [978, 71] on div "Copy" at bounding box center [973, 75] width 32 height 14
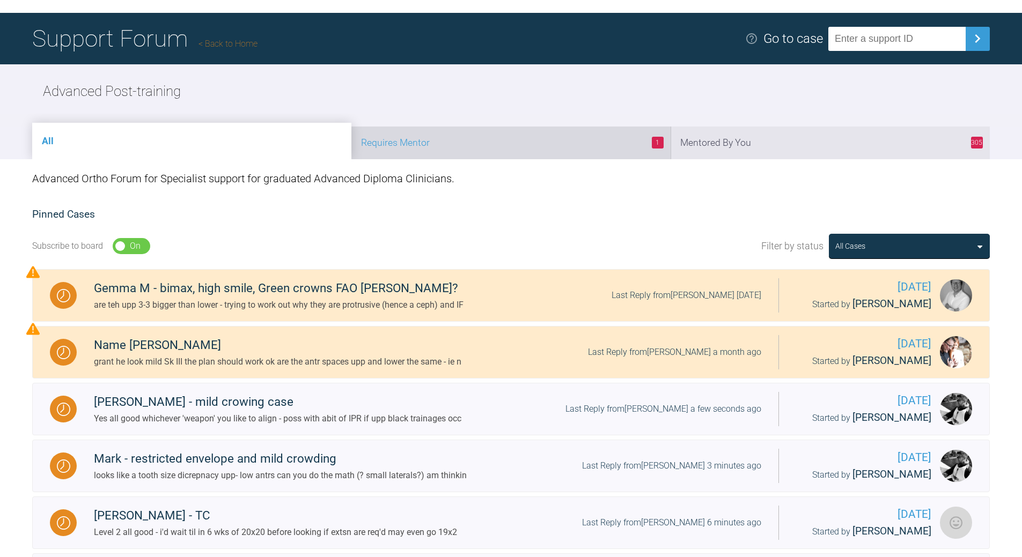
click at [484, 137] on li "1 Requires Mentor" at bounding box center [510, 143] width 319 height 33
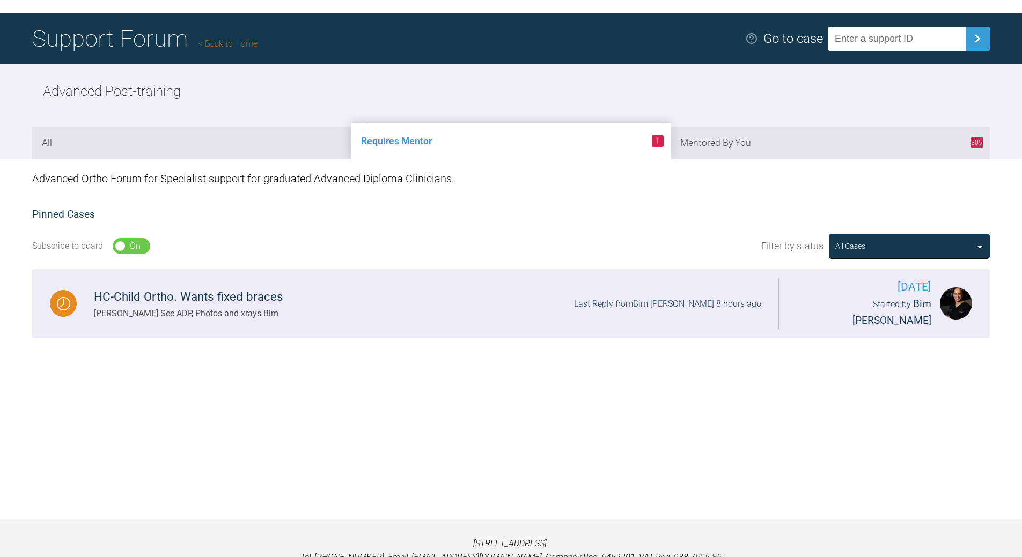
click at [621, 297] on div "Last Reply from Bim Sawhney 8 hours ago" at bounding box center [667, 304] width 187 height 14
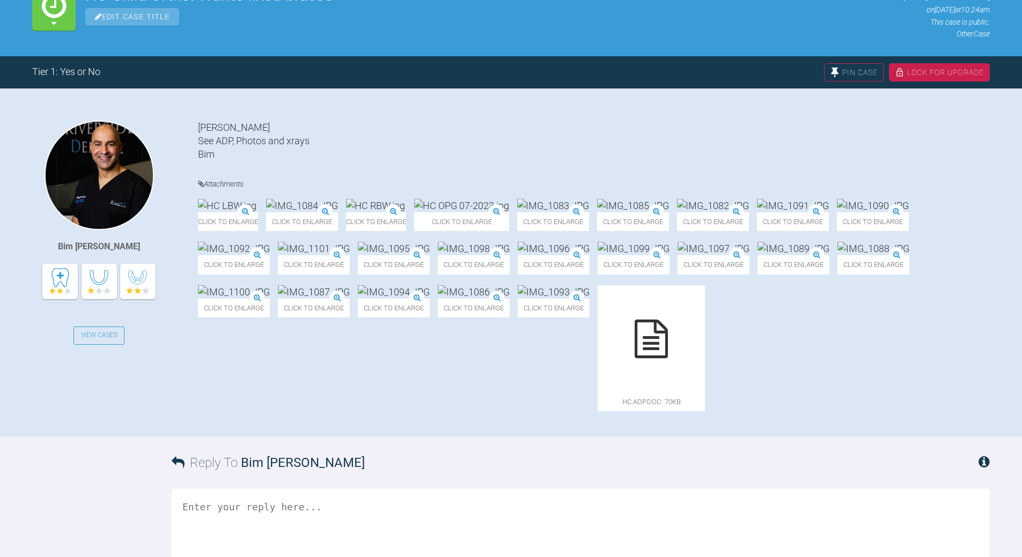
scroll to position [165, 0]
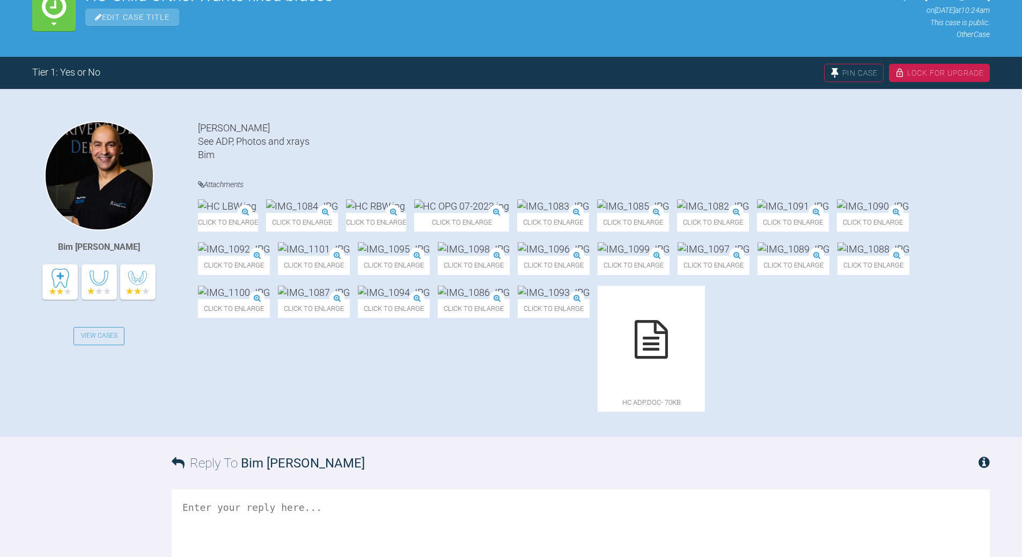
click at [509, 213] on img at bounding box center [461, 206] width 95 height 13
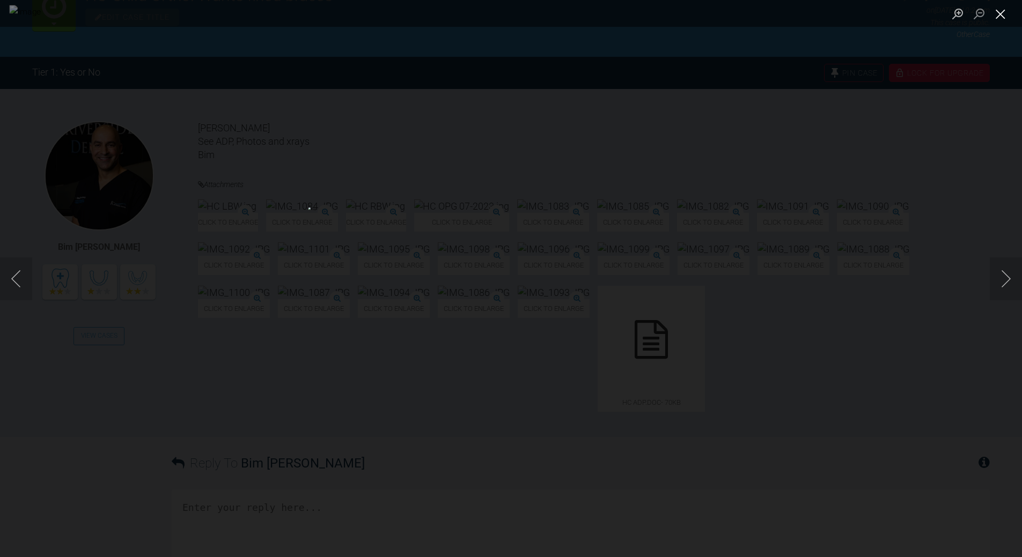
click at [996, 11] on button "Close lightbox" at bounding box center [1000, 13] width 21 height 19
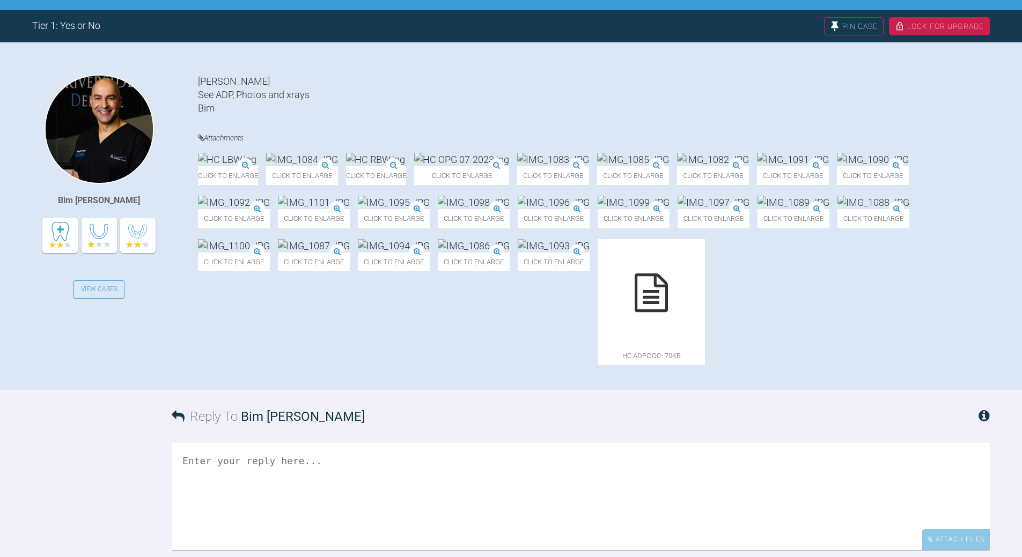
scroll to position [273, 0]
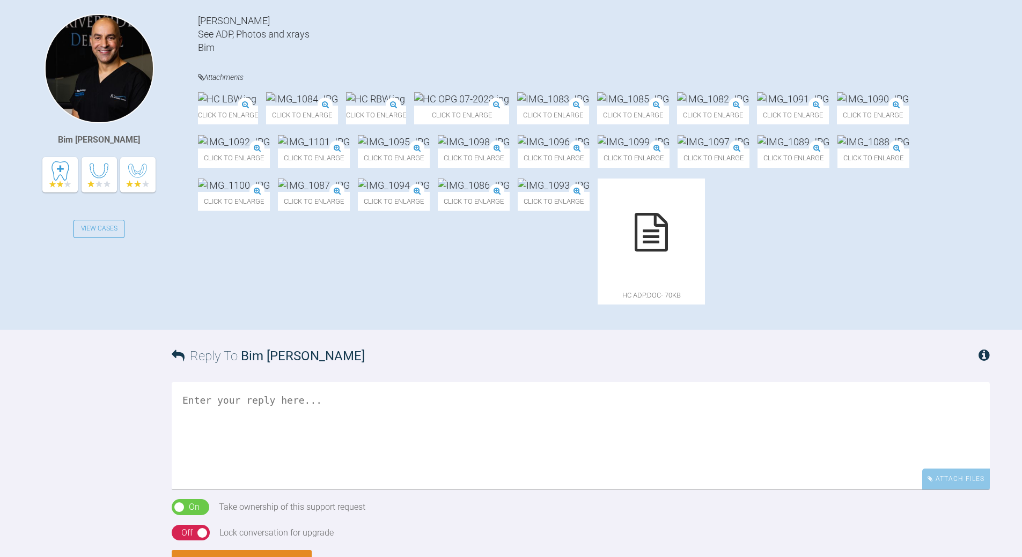
click at [509, 106] on img at bounding box center [461, 98] width 95 height 13
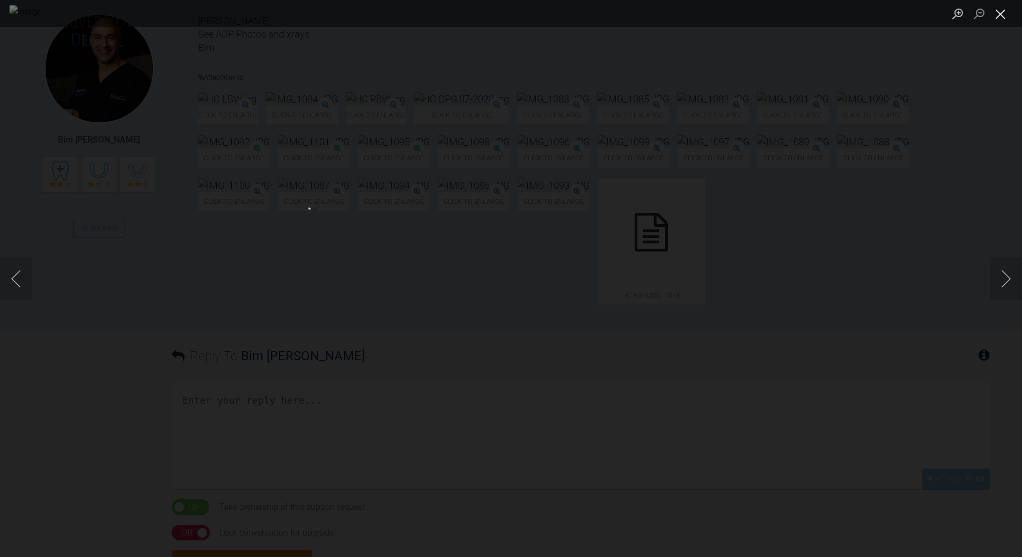
click at [998, 16] on button "Close lightbox" at bounding box center [1000, 13] width 21 height 19
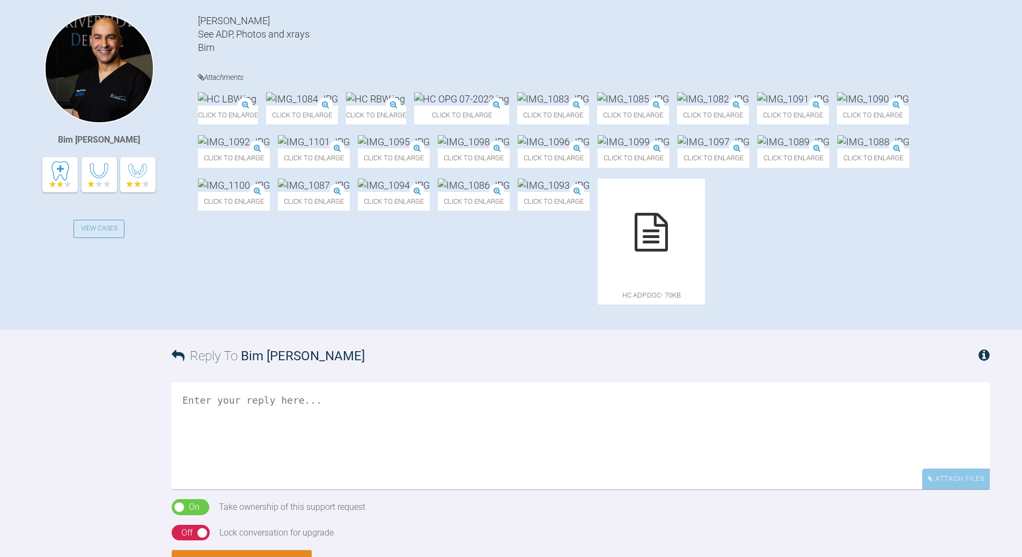
click at [668, 252] on icon at bounding box center [651, 232] width 33 height 39
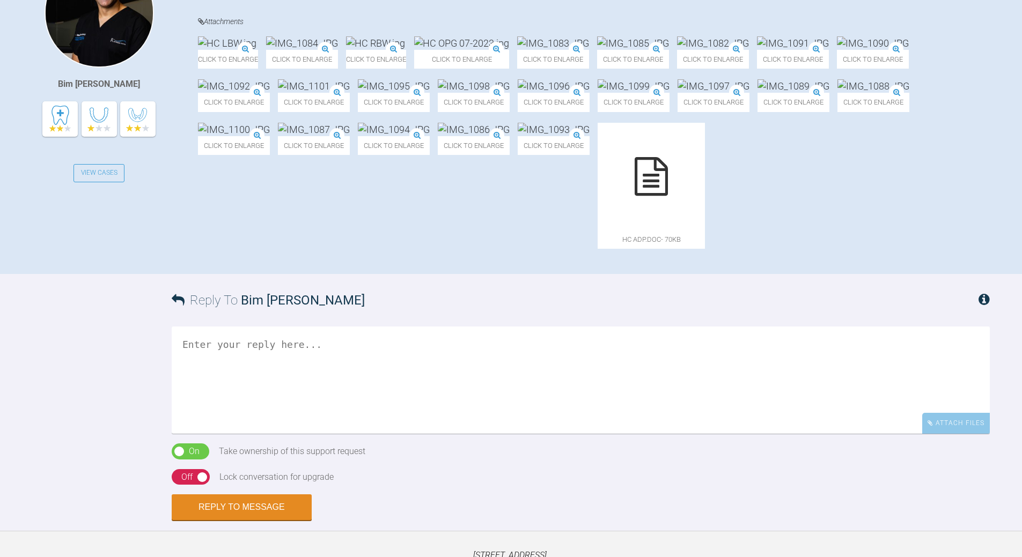
scroll to position [541, 0]
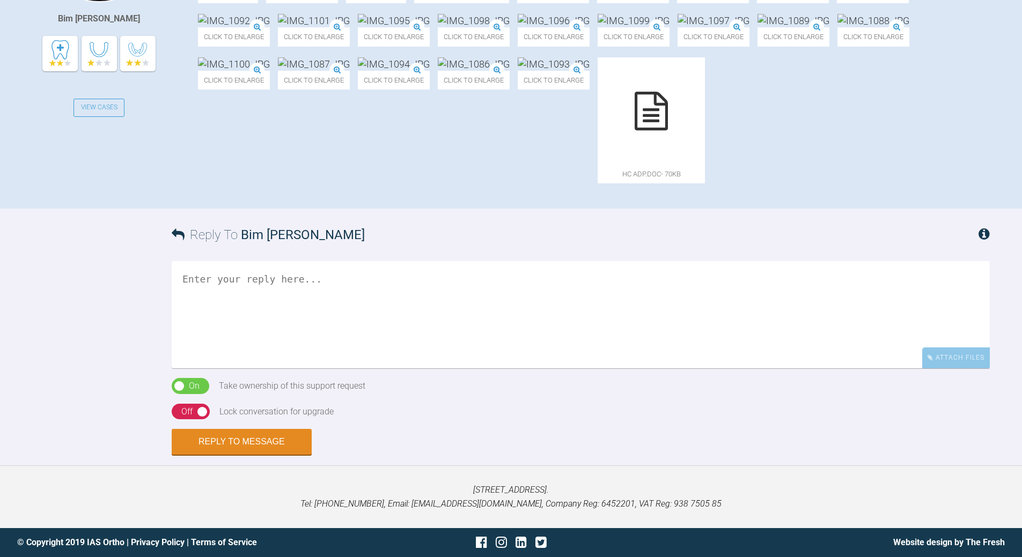
click at [295, 350] on textarea at bounding box center [581, 314] width 818 height 107
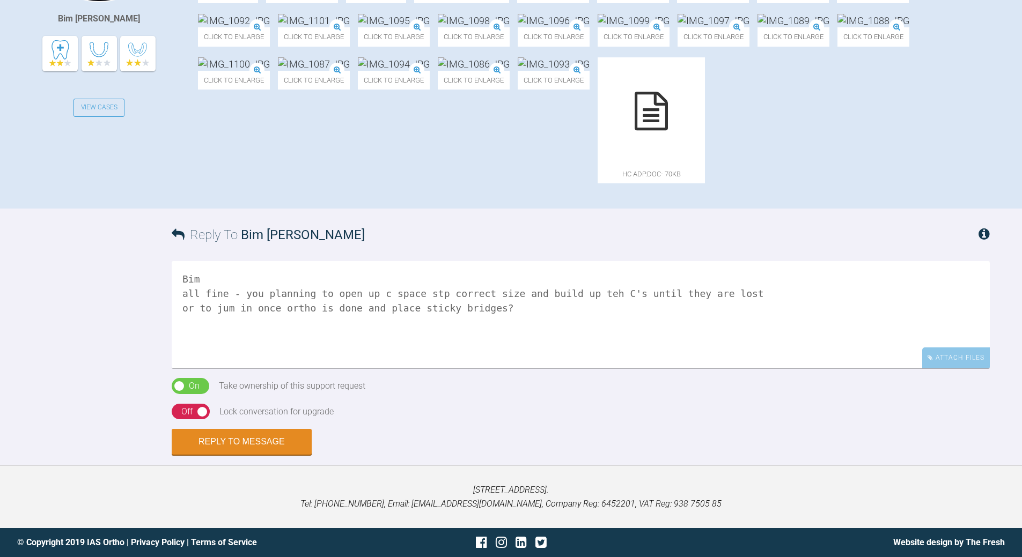
click at [576, 366] on textarea "Bim all fine - you planning to open up c space stp correct size and build up te…" at bounding box center [581, 314] width 818 height 107
click at [522, 369] on textarea "Bim all fine - you planning to open up c space stp correct size and build up th…" at bounding box center [581, 314] width 818 height 107
drag, startPoint x: 233, startPoint y: 385, endPoint x: 237, endPoint y: 377, distance: 8.2
click at [235, 369] on textarea "Bim all fine - you planning to open up c space stp correct size and build up th…" at bounding box center [581, 314] width 818 height 107
click at [247, 369] on textarea "Bim all fine - you planning to open up c space stp correct size and build up th…" at bounding box center [581, 314] width 818 height 107
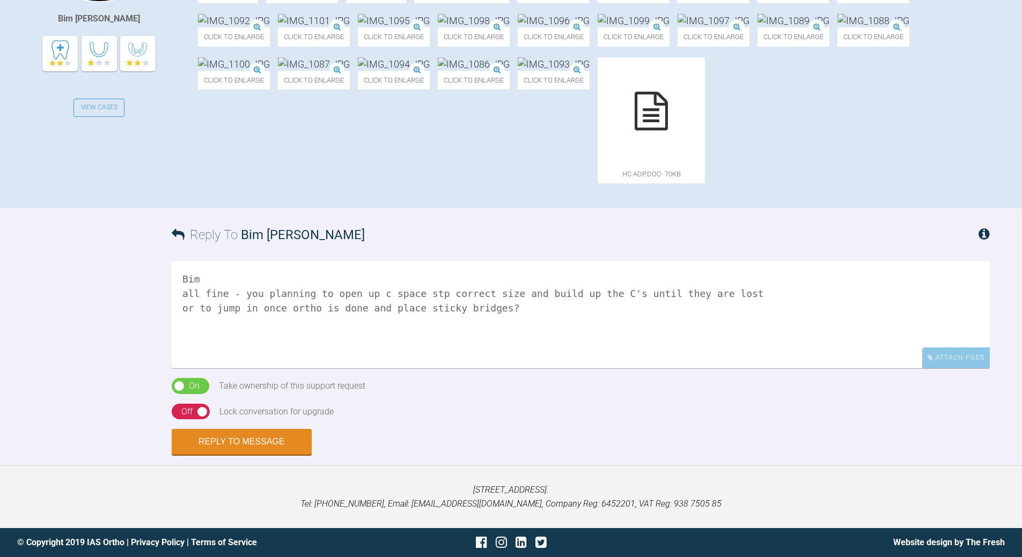
click at [367, 367] on textarea "Bim all fine - you planning to open up c space stp correct size and build up th…" at bounding box center [581, 314] width 818 height 107
drag, startPoint x: 444, startPoint y: 369, endPoint x: 446, endPoint y: 359, distance: 10.5
click at [444, 368] on textarea "Bim all fine - you planning to open up the c space stp correct size and build u…" at bounding box center [581, 314] width 818 height 107
click at [453, 364] on textarea "Bim all fine - you planning to open up the c space top correct size and build u…" at bounding box center [581, 314] width 818 height 107
click at [443, 364] on textarea "Bim all fine - you planning to open up the c space top correct size and build u…" at bounding box center [581, 314] width 818 height 107
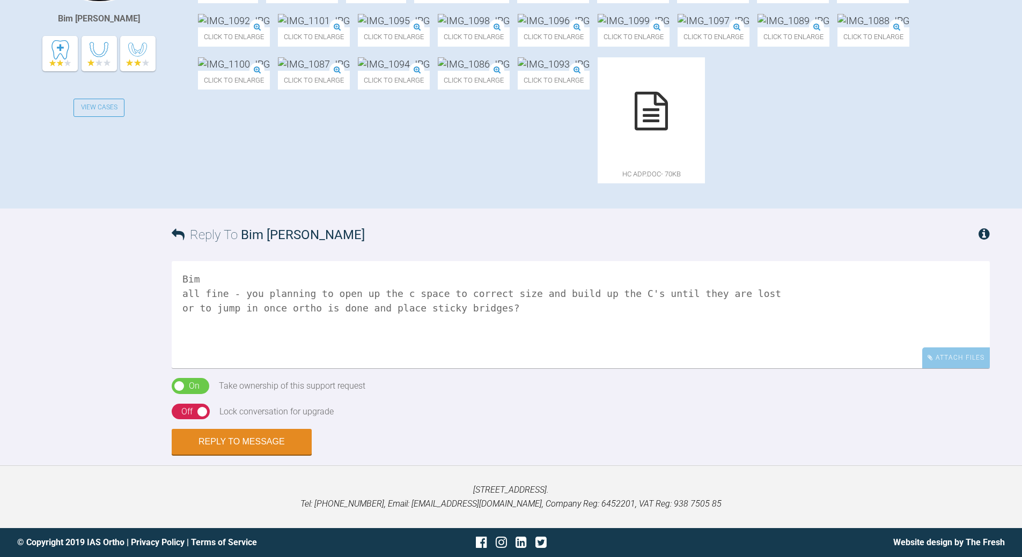
click at [509, 369] on textarea "Bim all fine - you planning to open up the c space to correct size and build up…" at bounding box center [581, 314] width 818 height 107
click at [284, 369] on textarea "Bim all fine - you planning to open up the c space to correct size and build up…" at bounding box center [581, 314] width 818 height 107
type textarea "Bim all fine - you planning to open up the c space to correct size and build up…"
click at [180, 420] on div "On Off" at bounding box center [191, 412] width 38 height 16
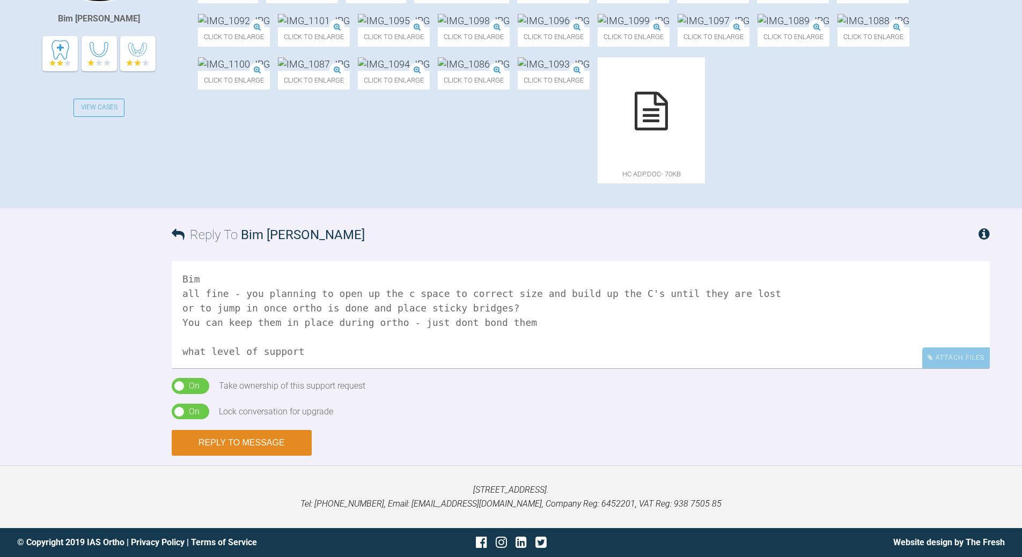
click at [249, 456] on button "Reply to Message" at bounding box center [242, 443] width 140 height 26
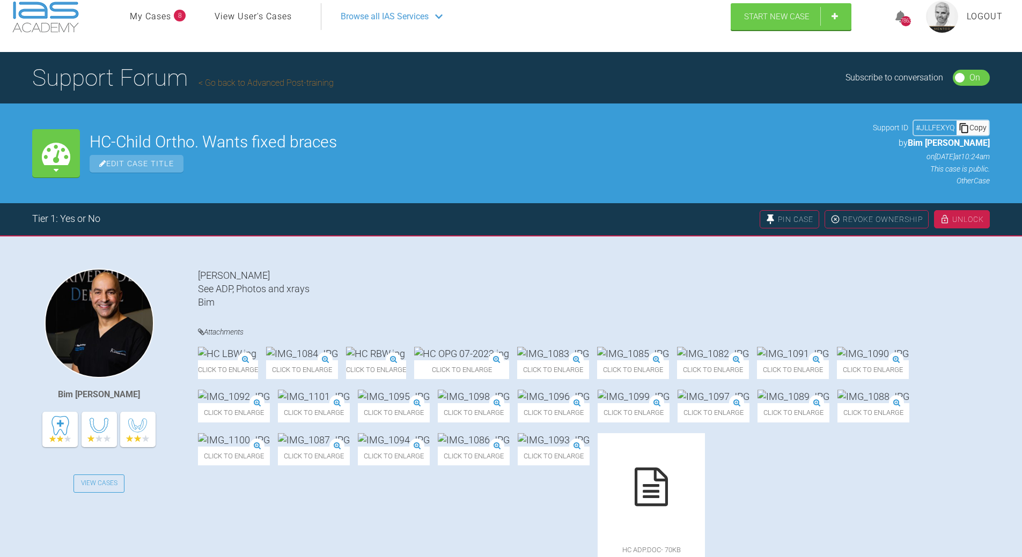
scroll to position [14, 0]
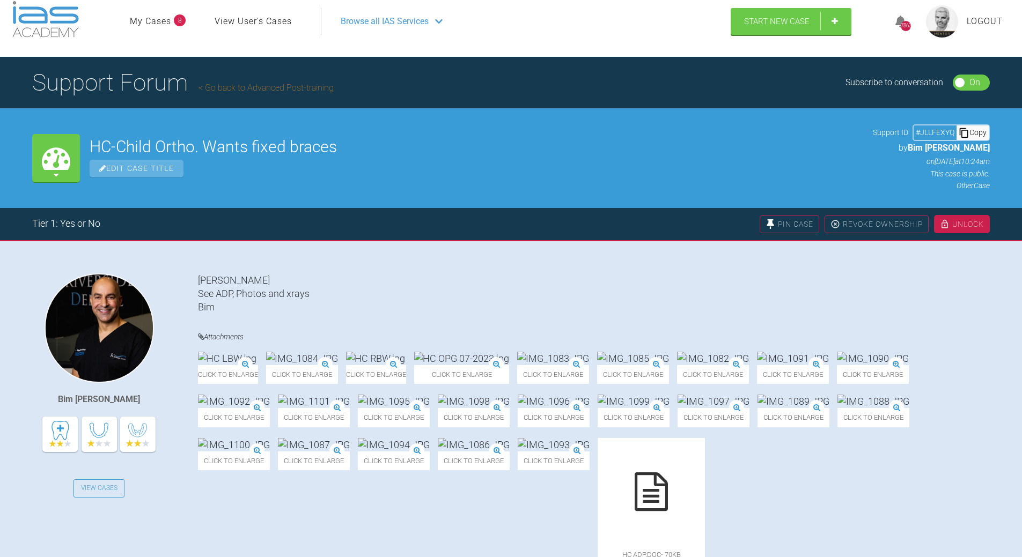
click at [970, 127] on div "Copy" at bounding box center [973, 133] width 32 height 14
click at [229, 82] on h1 "Support Forum Go back to Advanced Post-training" at bounding box center [182, 83] width 301 height 38
click at [254, 89] on link "Go back to Advanced Post-training" at bounding box center [265, 88] width 135 height 10
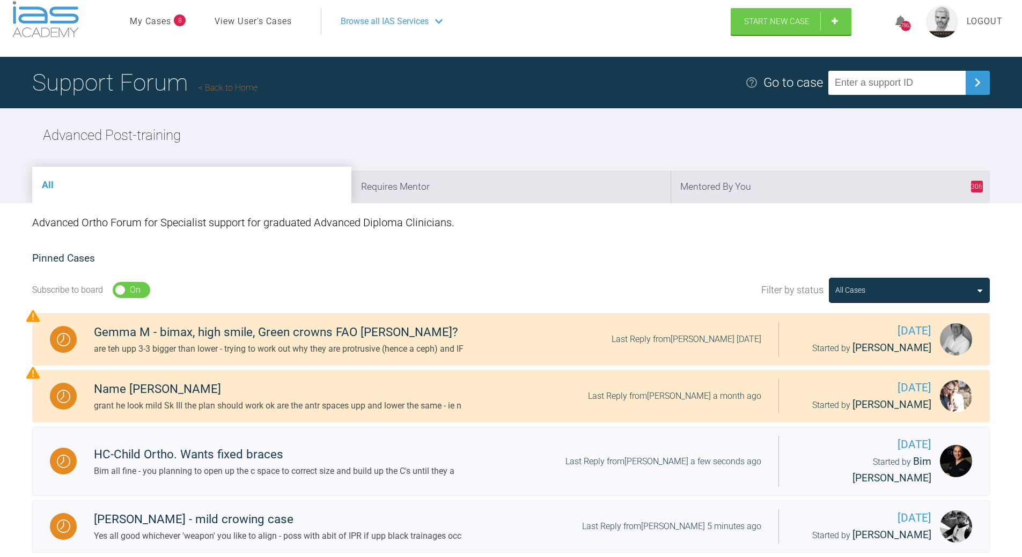
click at [224, 84] on link "Back to Home" at bounding box center [227, 88] width 59 height 10
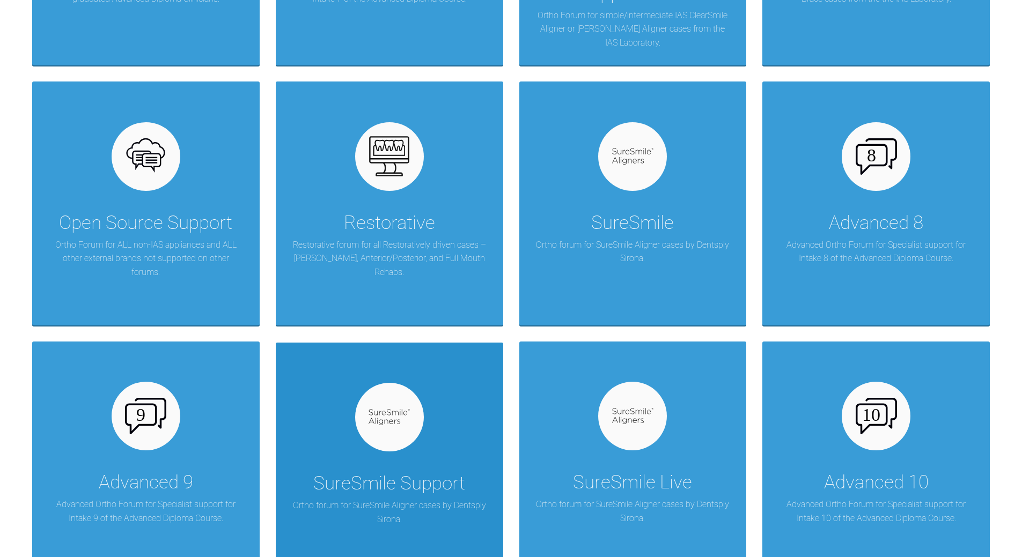
scroll to position [819, 0]
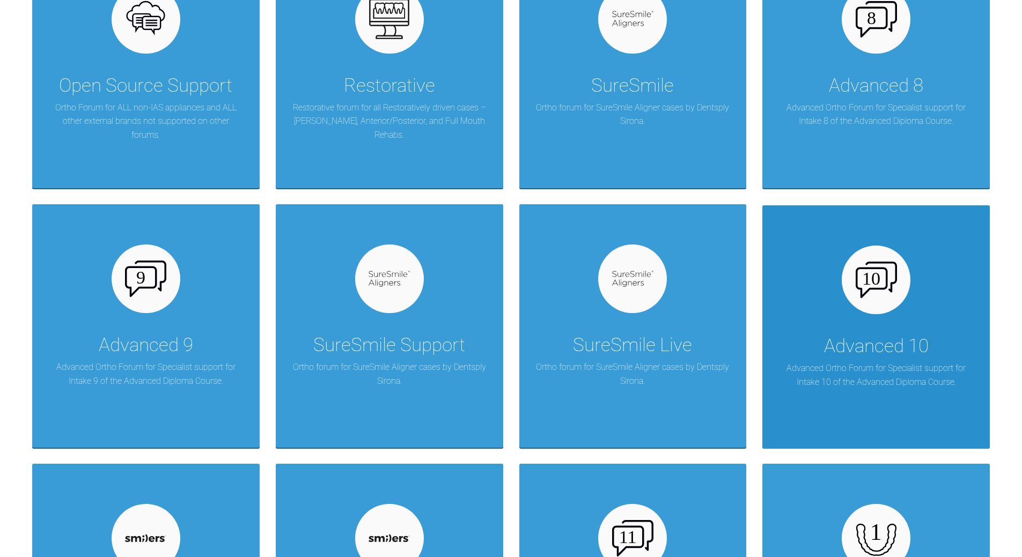
click at [843, 303] on div "Advanced 10 Advanced Ortho Forum for Specialist support for Intake 10 of the Ad…" at bounding box center [875, 327] width 227 height 244
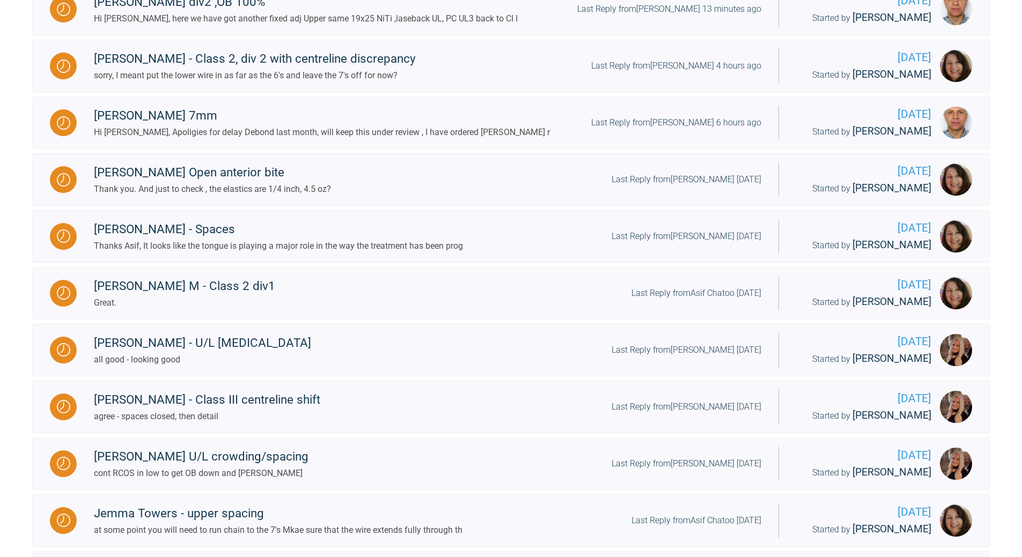
scroll to position [121, 0]
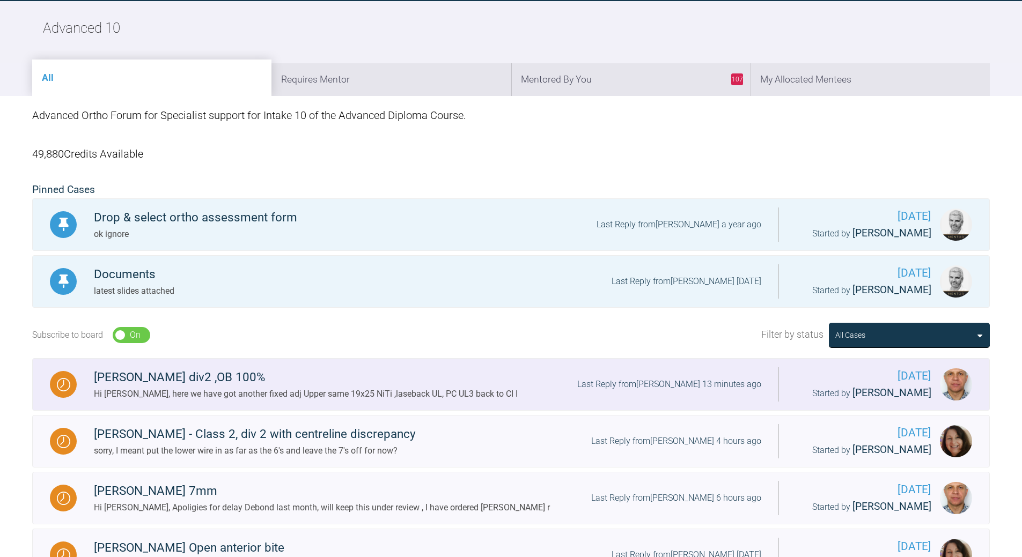
click at [656, 387] on div "Last Reply from Dominik Lis 13 minutes ago" at bounding box center [669, 385] width 184 height 14
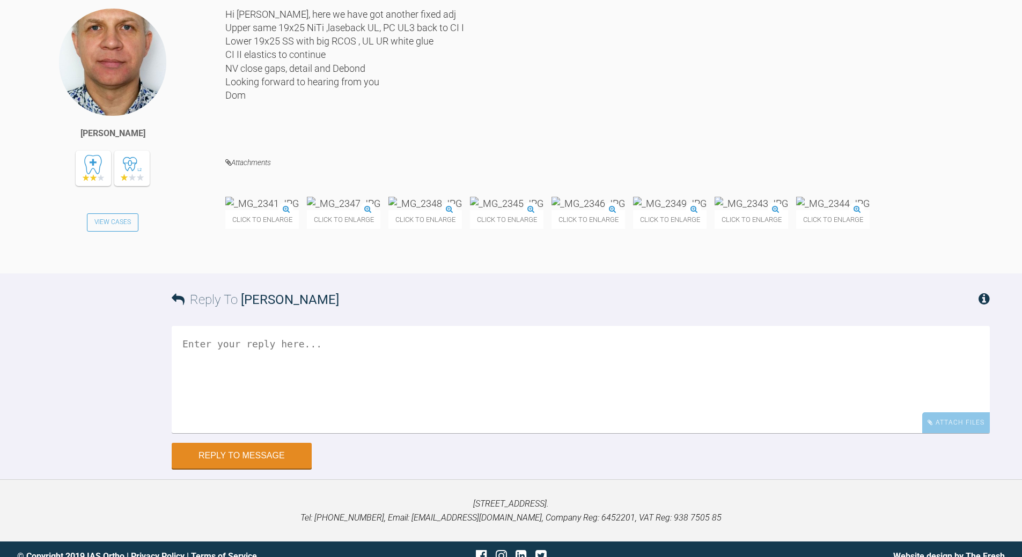
scroll to position [14697, 0]
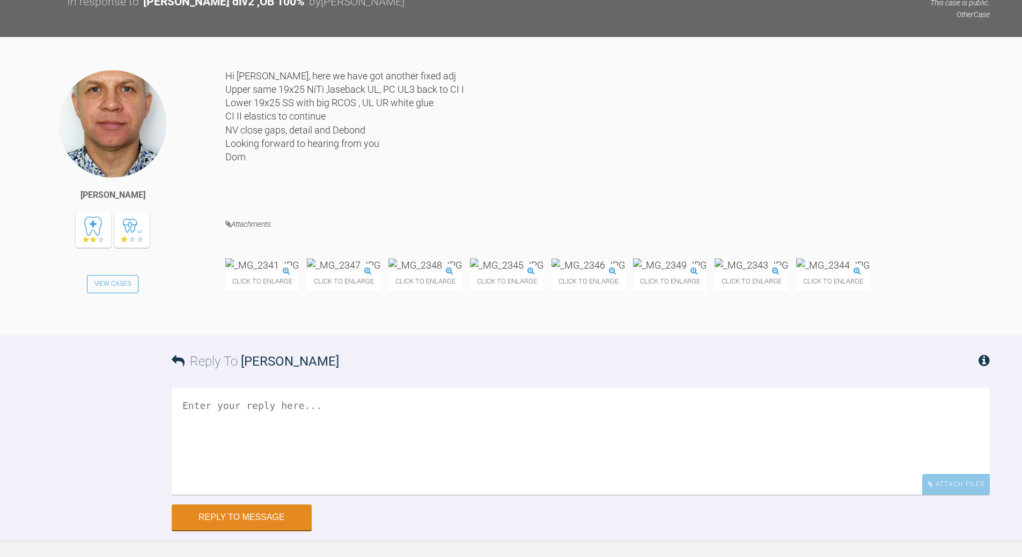
click at [307, 495] on textarea at bounding box center [581, 441] width 818 height 107
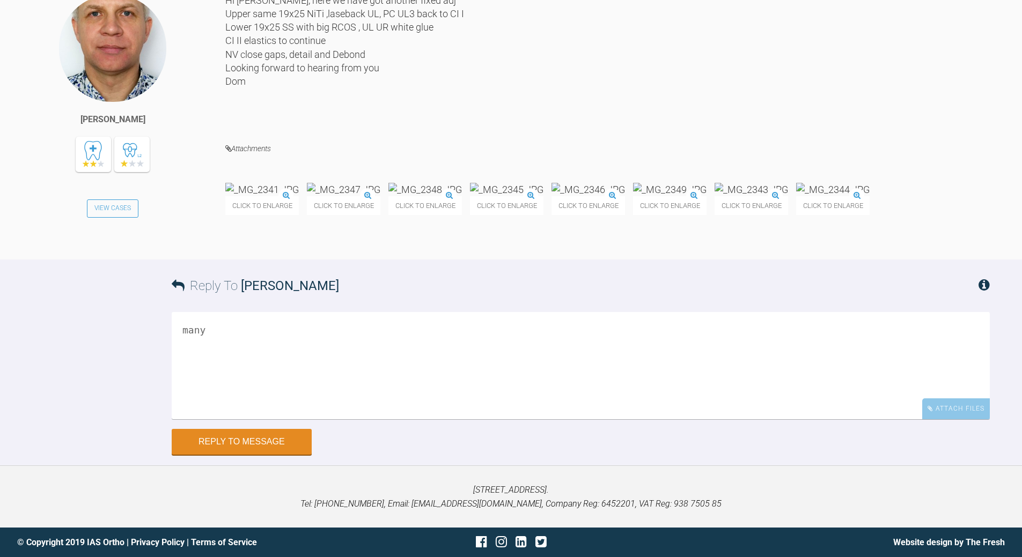
scroll to position [15863, 0]
click at [256, 397] on textarea "many thanks fr teh chocholates!" at bounding box center [581, 365] width 818 height 107
click at [275, 394] on textarea "many thanks for teh chocholates!" at bounding box center [581, 365] width 818 height 107
click at [371, 394] on textarea "many thanks for the chocholates!" at bounding box center [581, 365] width 818 height 107
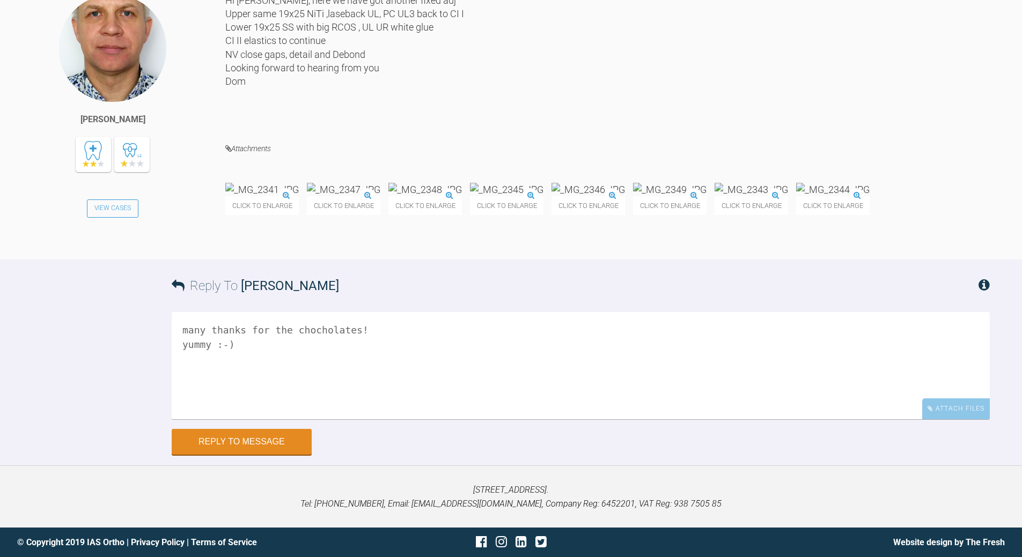
click at [269, 420] on textarea "many thanks for the chocholates! yummy :-)" at bounding box center [581, 365] width 818 height 107
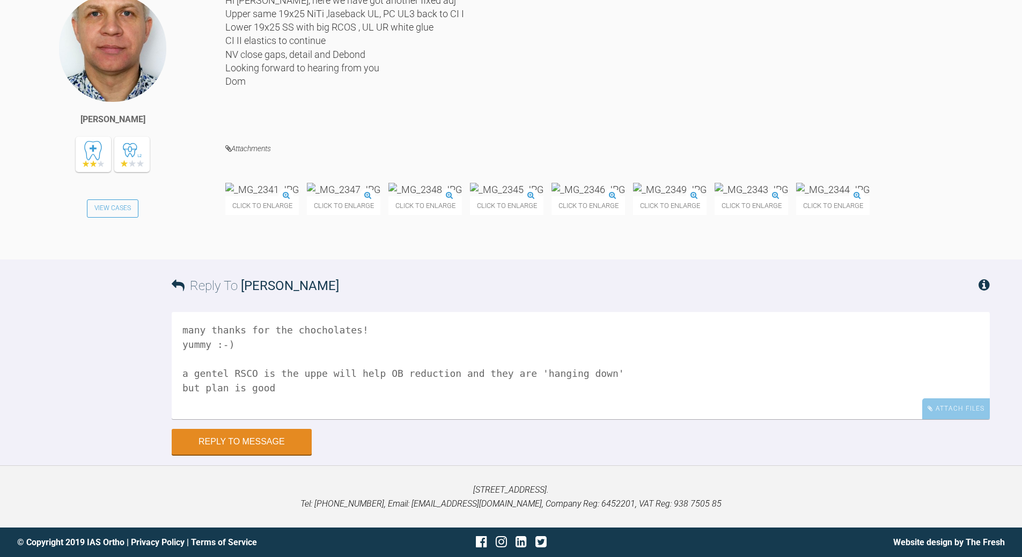
scroll to position [15871, 0]
drag, startPoint x: 235, startPoint y: 430, endPoint x: 242, endPoint y: 423, distance: 10.2
click at [236, 420] on textarea "many thanks for the chocholates! yummy :-) a gentel RSCO is the uppe will help …" at bounding box center [581, 365] width 818 height 107
drag, startPoint x: 313, startPoint y: 432, endPoint x: 318, endPoint y: 426, distance: 8.0
click at [313, 420] on textarea "many thanks for the chocholates! yummy :-) a gentel RCOS is the uppe will help …" at bounding box center [581, 365] width 818 height 107
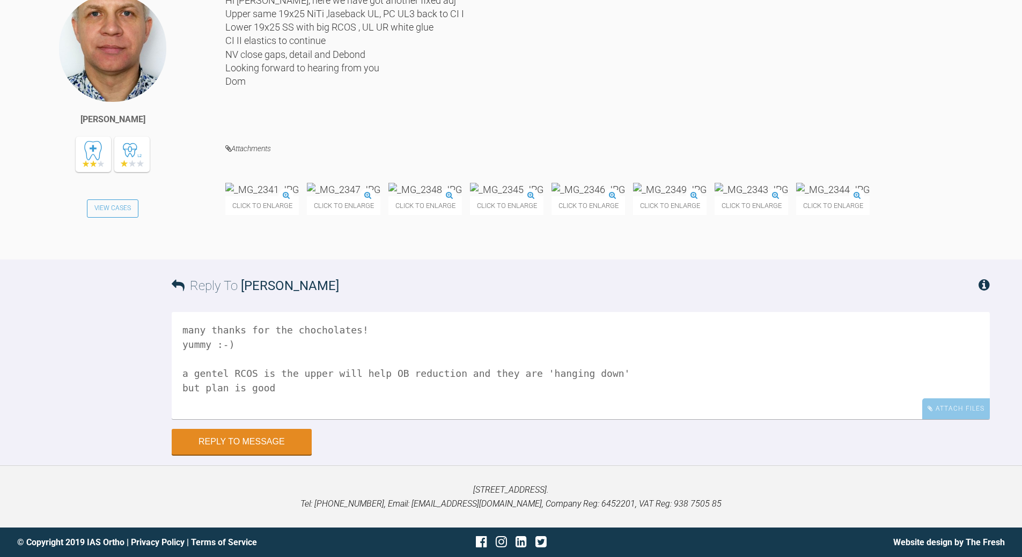
drag, startPoint x: 485, startPoint y: 428, endPoint x: 480, endPoint y: 424, distance: 6.5
click at [484, 420] on textarea "many thanks for the chocholates! yummy :-) a gentel RCOS is the upper will help…" at bounding box center [581, 365] width 818 height 107
type textarea "many thanks for the chocholates! yummy :-) a gentel RCOS is the upper will help…"
click at [247, 456] on button "Reply to Message" at bounding box center [242, 443] width 140 height 26
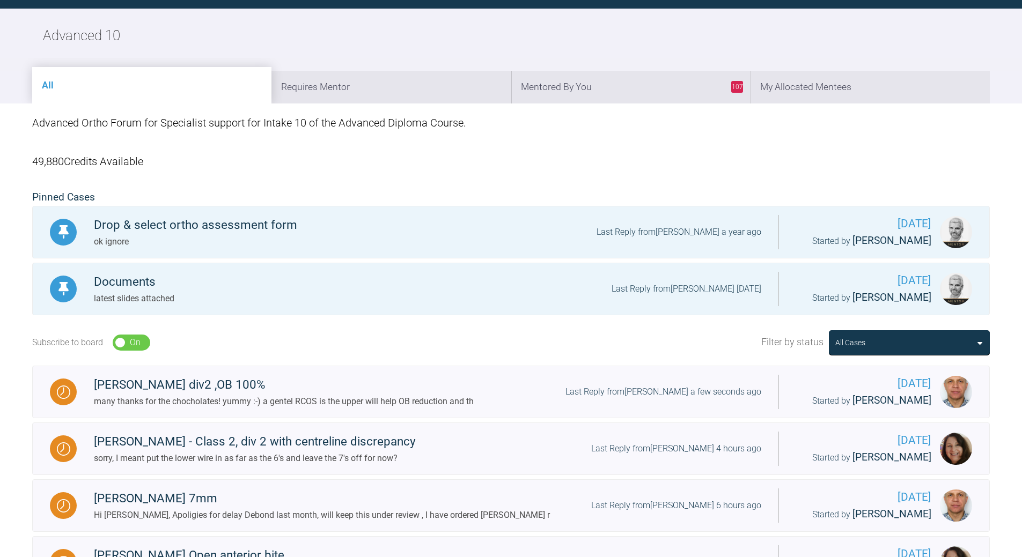
scroll to position [14, 0]
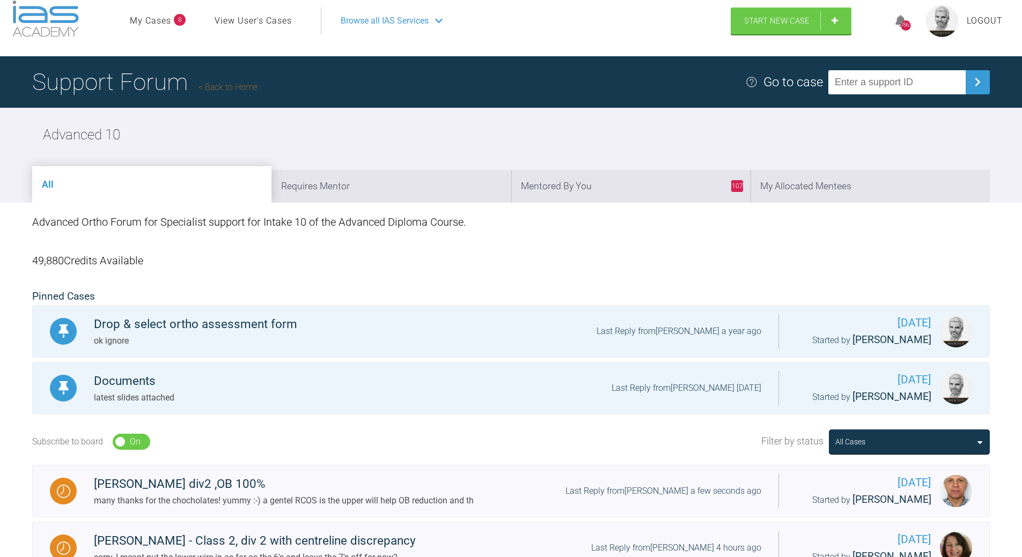
click at [244, 85] on link "Back to Home" at bounding box center [227, 87] width 59 height 10
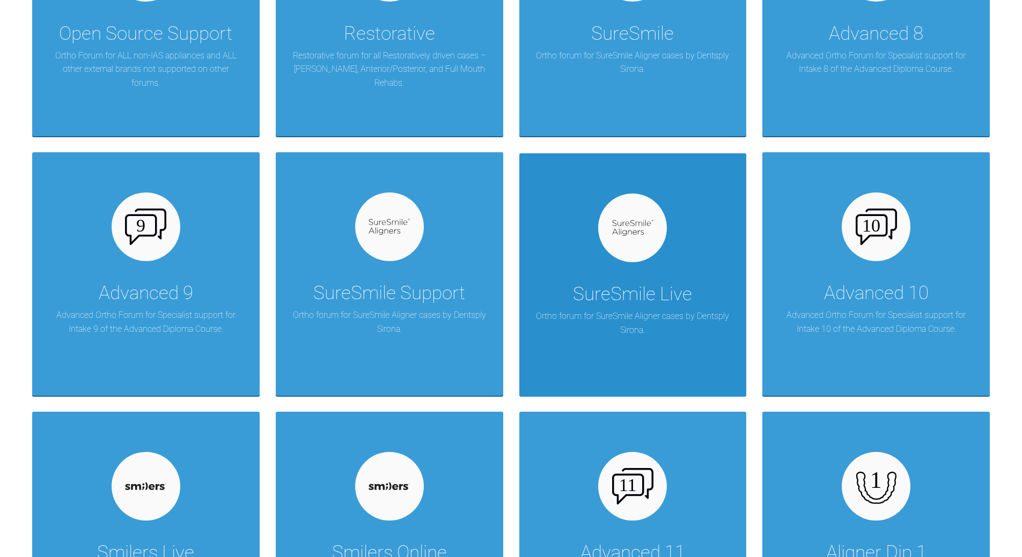
scroll to position [1034, 0]
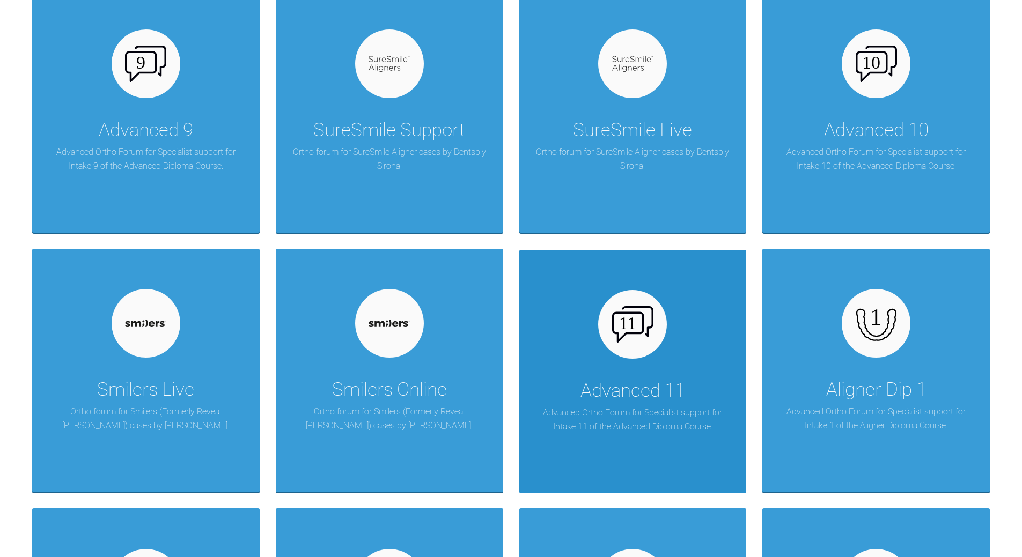
click at [628, 339] on img at bounding box center [632, 324] width 41 height 36
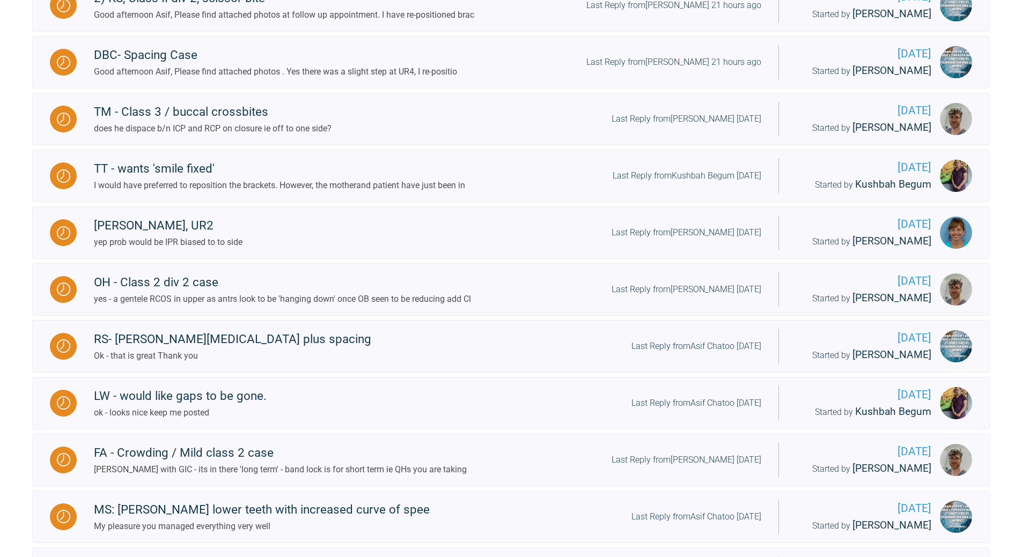
scroll to position [175, 0]
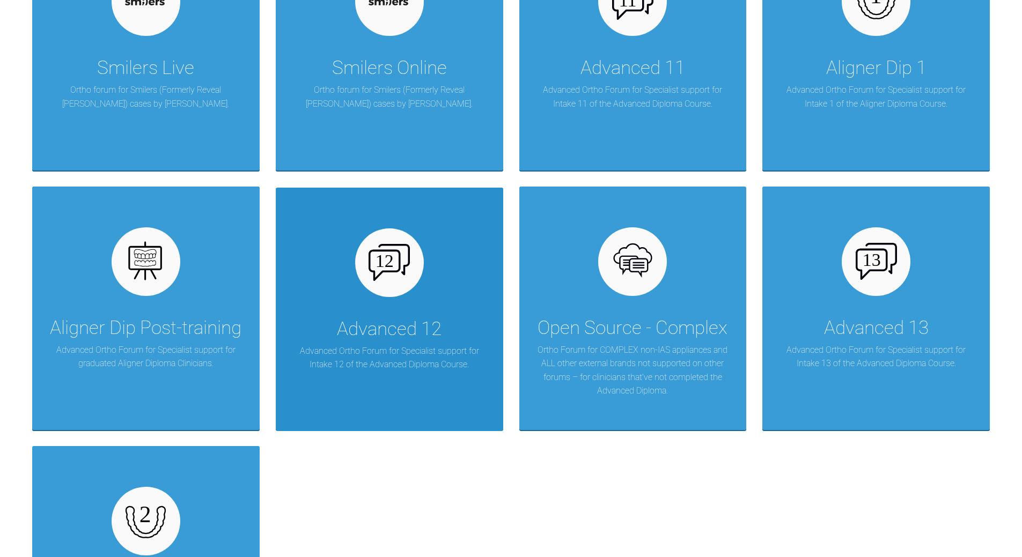
click at [406, 298] on div "Advanced 12 Advanced Ortho Forum for Specialist support for Intake 12 of the Ad…" at bounding box center [389, 310] width 227 height 244
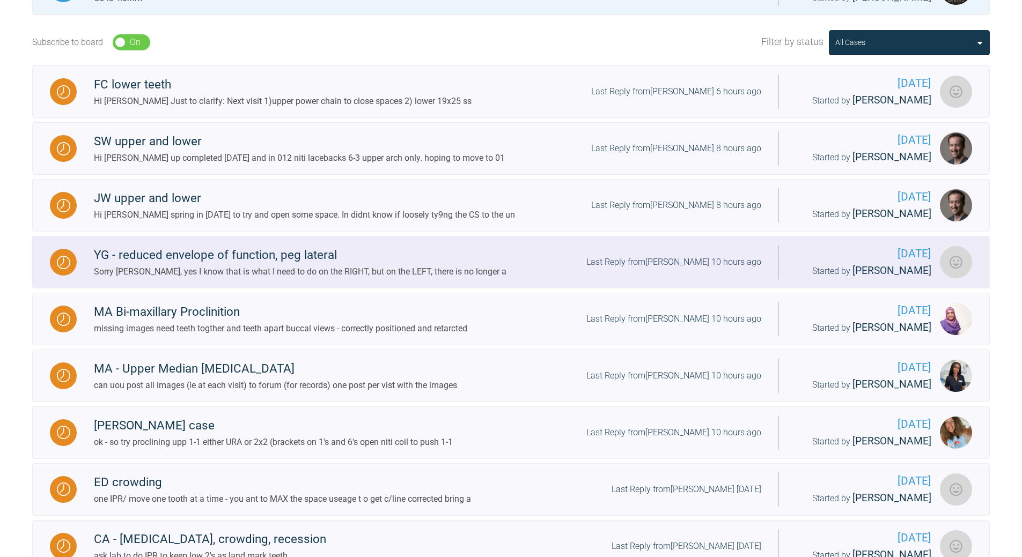
scroll to position [365, 0]
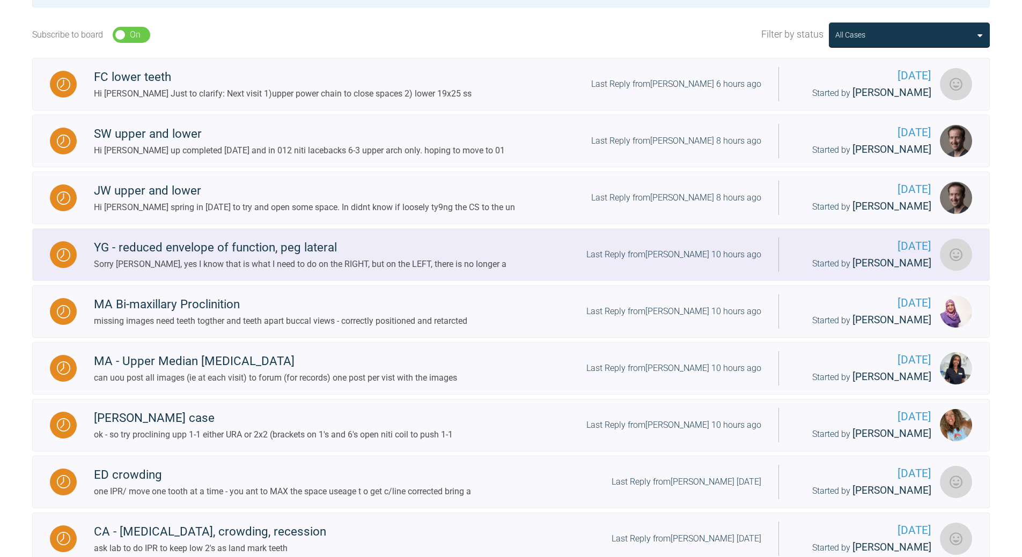
click at [665, 262] on div "Last Reply from Sarah Gatley 10 hours ago" at bounding box center [673, 255] width 175 height 14
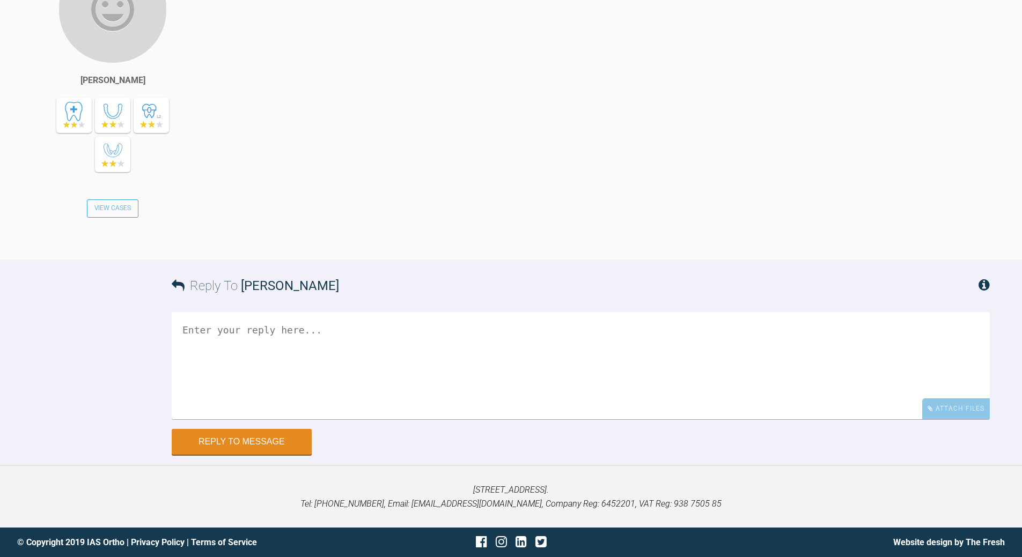
scroll to position [16028, 0]
click at [305, 419] on textarea at bounding box center [581, 365] width 818 height 107
click at [282, 327] on textarea "band it is best or bond 7 and elatic to 7" at bounding box center [581, 365] width 818 height 107
click at [310, 327] on textarea "band it is best or bond 7 and elatic to 7" at bounding box center [581, 365] width 818 height 107
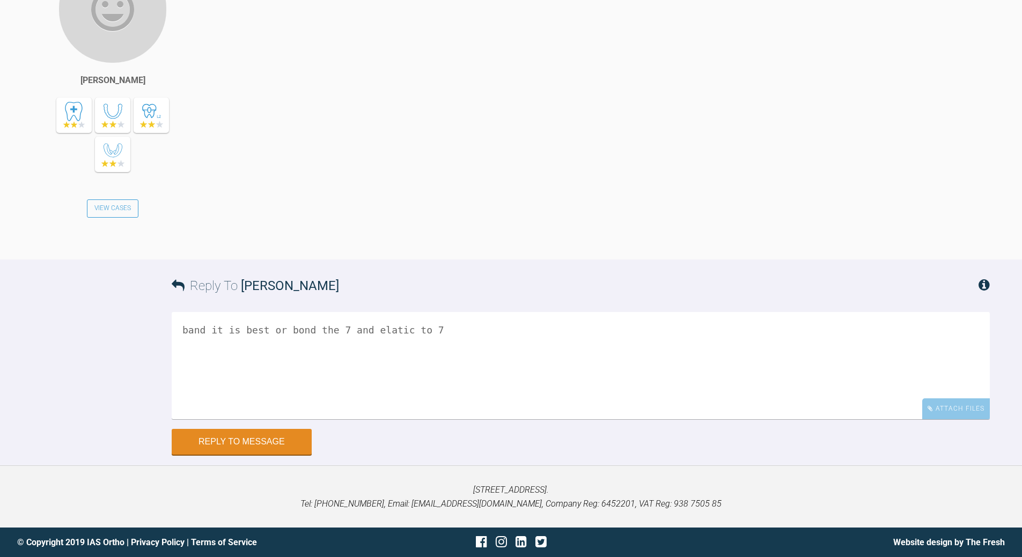
click at [204, 330] on textarea "band it is best or bond the 7 and elatic to 7" at bounding box center [581, 365] width 818 height 107
click at [284, 330] on textarea "banding it is best or bond the 7 and elatic to 7" at bounding box center [581, 365] width 818 height 107
click at [310, 329] on textarea "banding it is best or bond the 7 and elatic to 7" at bounding box center [581, 365] width 818 height 107
click at [460, 335] on textarea "banding it is best (5 just downt give enough 'umph' or bond the 7 and elatic to…" at bounding box center [581, 365] width 818 height 107
type textarea "banding it is best (5 just downt give enough 'umph') or bond the 7 and elatic t…"
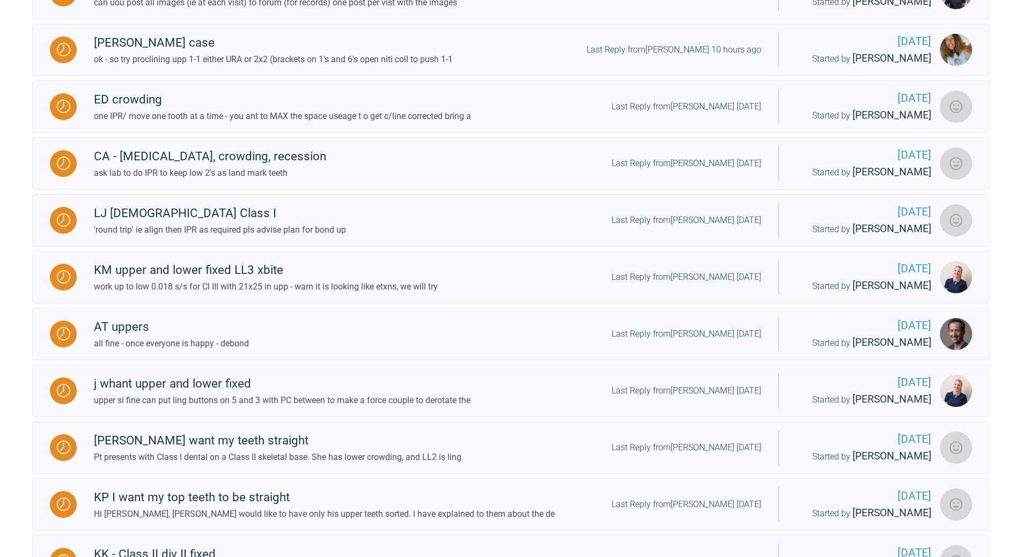
scroll to position [472, 0]
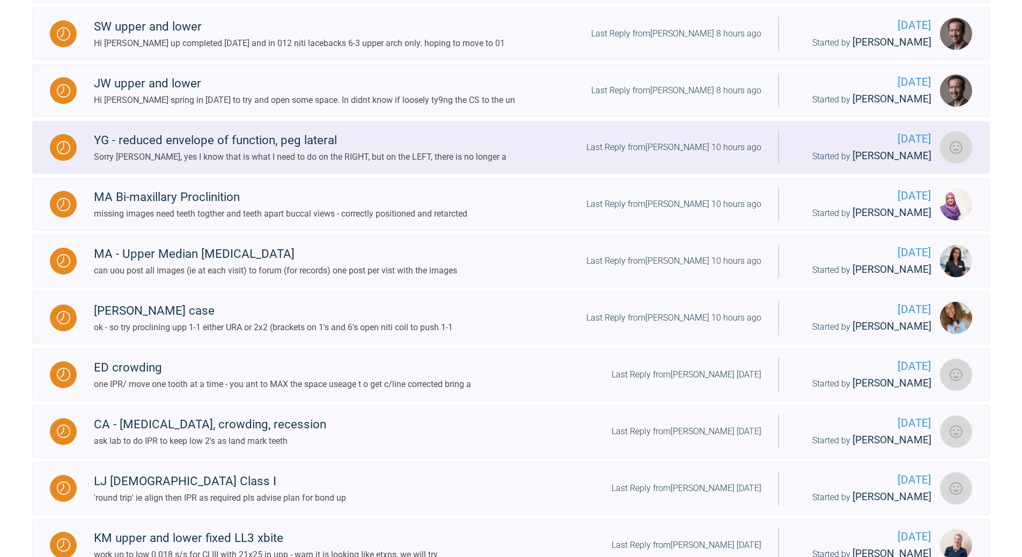
click at [691, 155] on div "Last Reply from Sarah Gatley 10 hours ago" at bounding box center [673, 148] width 175 height 14
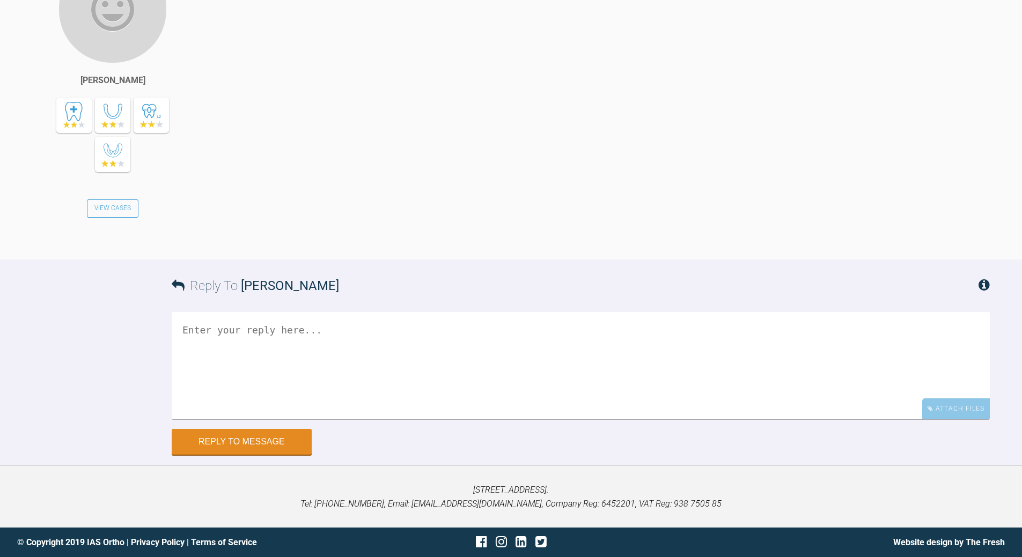
scroll to position [15939, 0]
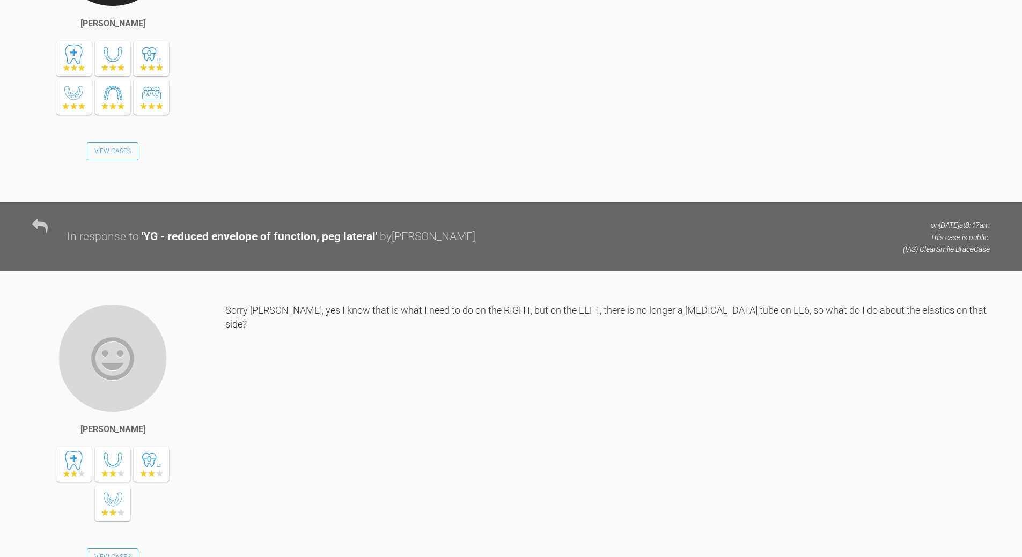
scroll to position [15443, 0]
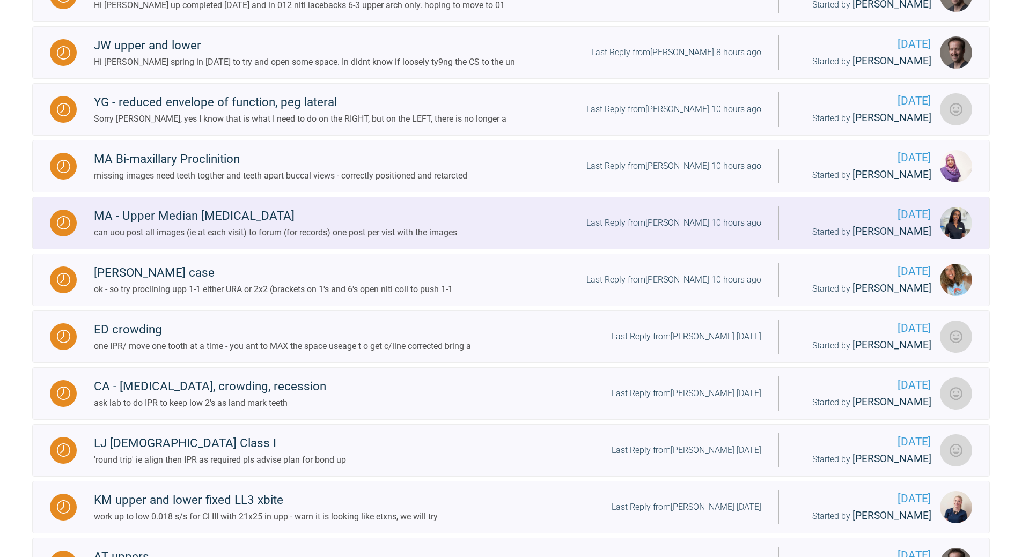
scroll to position [418, 0]
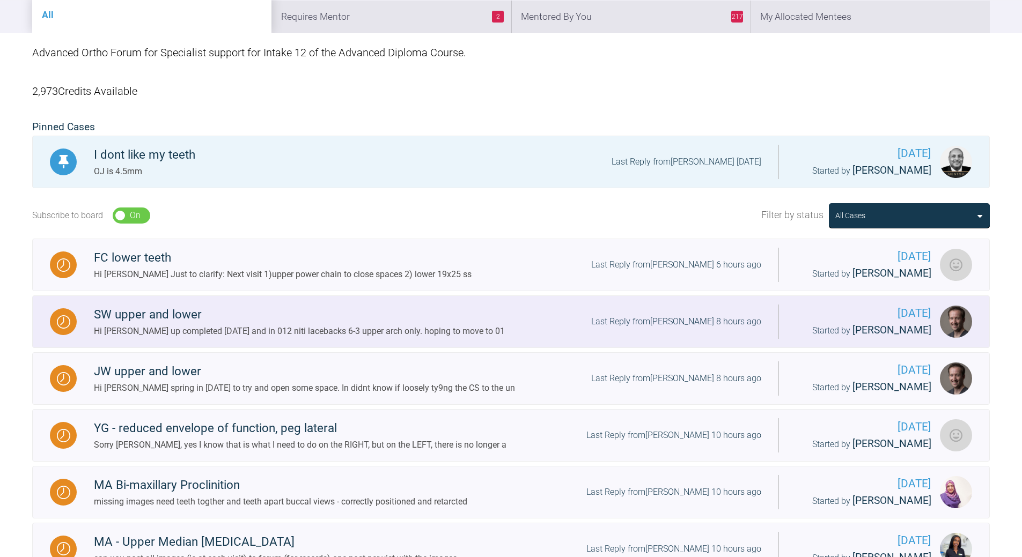
scroll to position [326, 0]
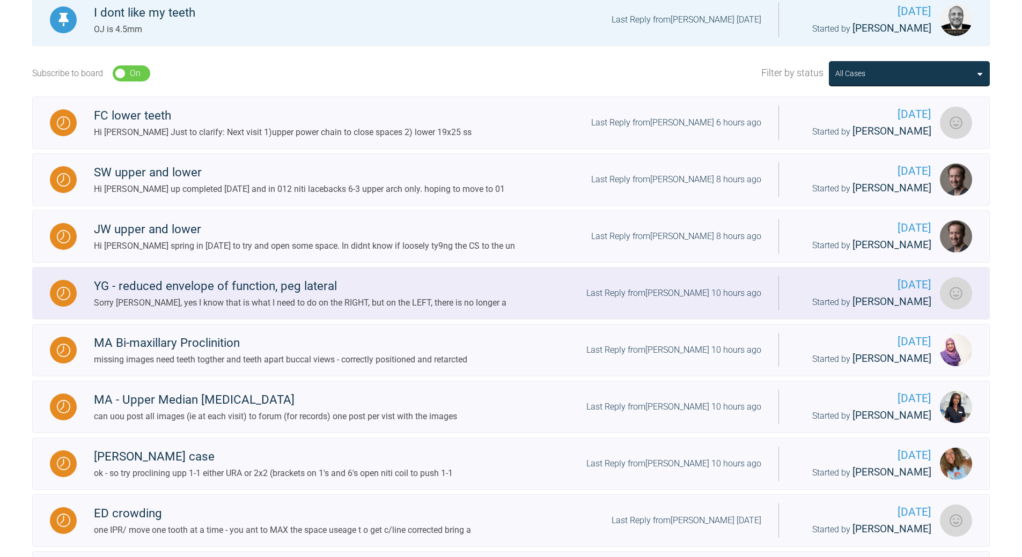
click at [698, 300] on div "Last Reply from [PERSON_NAME] 10 hours ago" at bounding box center [673, 293] width 175 height 14
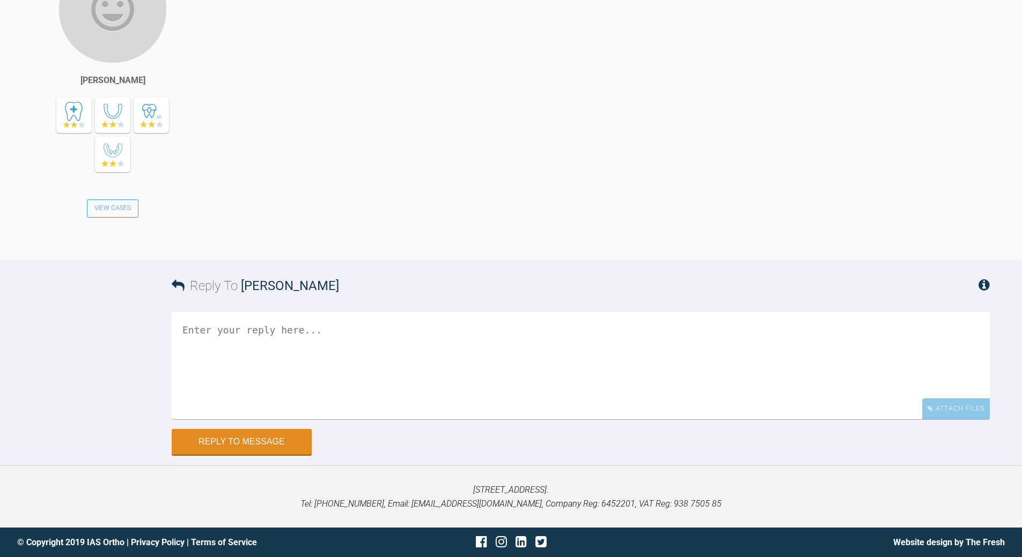
scroll to position [15936, 0]
click at [279, 333] on textarea at bounding box center [581, 365] width 818 height 107
click at [289, 388] on textarea "i amy havs sposted alreday.. band the 6 Or bodn 7 and run elstic to 7 eltic to …" at bounding box center [581, 365] width 818 height 107
click at [193, 386] on textarea "i amy havs sposted alreday.. band the 6 Or bodn 7 and run elstic to 7 eltic to …" at bounding box center [581, 365] width 818 height 107
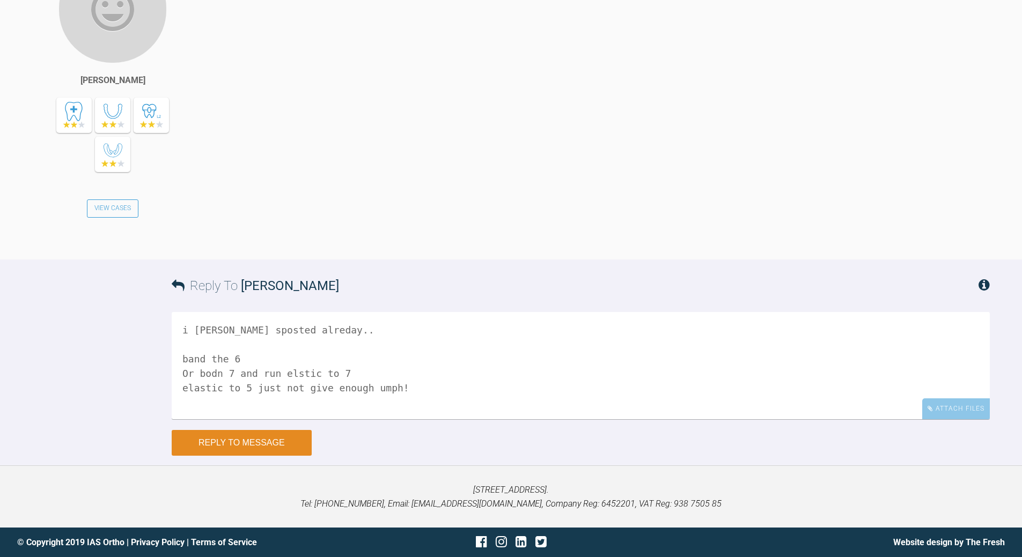
type textarea "i amy havs sposted alreday.. band the 6 Or bodn 7 and run elstic to 7 elastic t…"
click at [255, 440] on button "Reply to Message" at bounding box center [242, 443] width 140 height 26
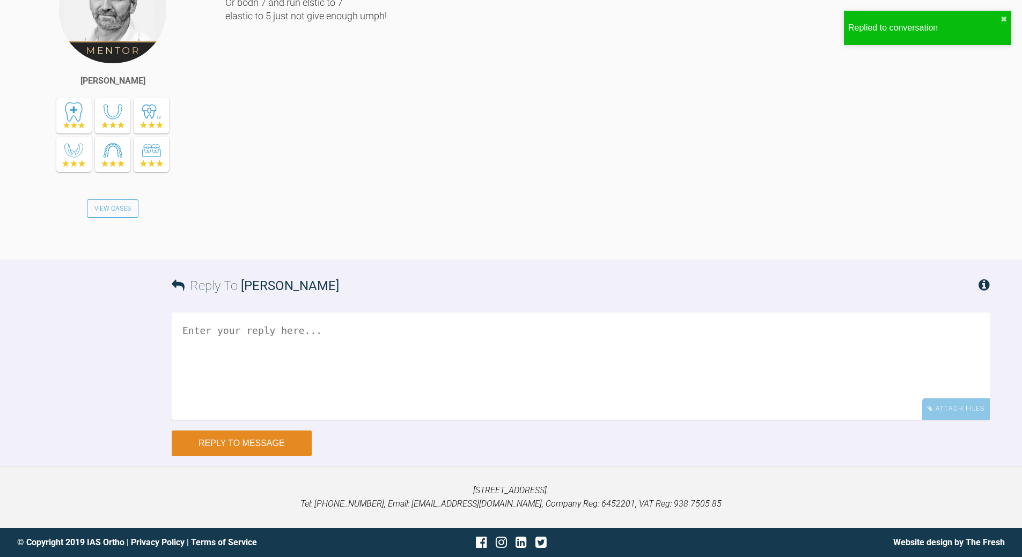
scroll to position [16524, 0]
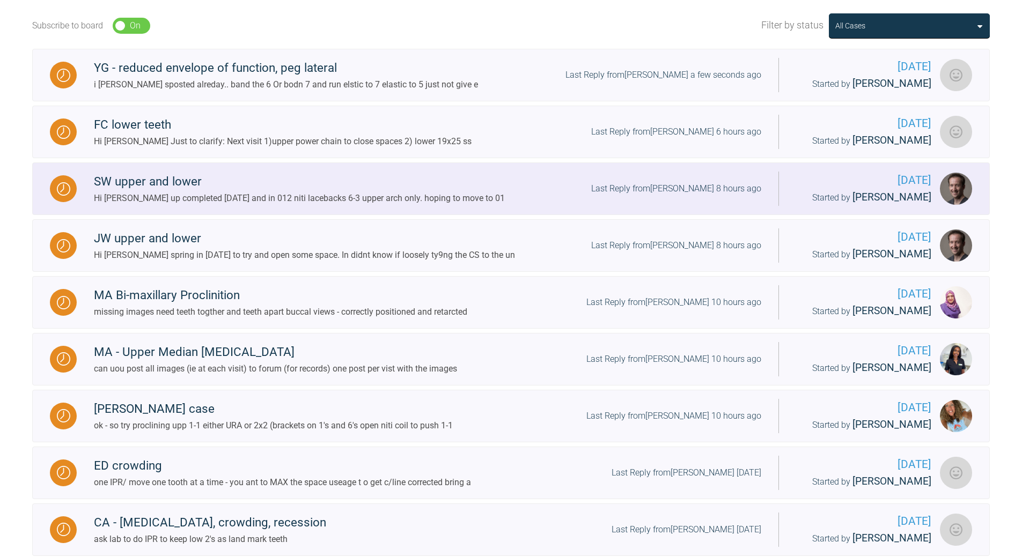
scroll to position [369, 0]
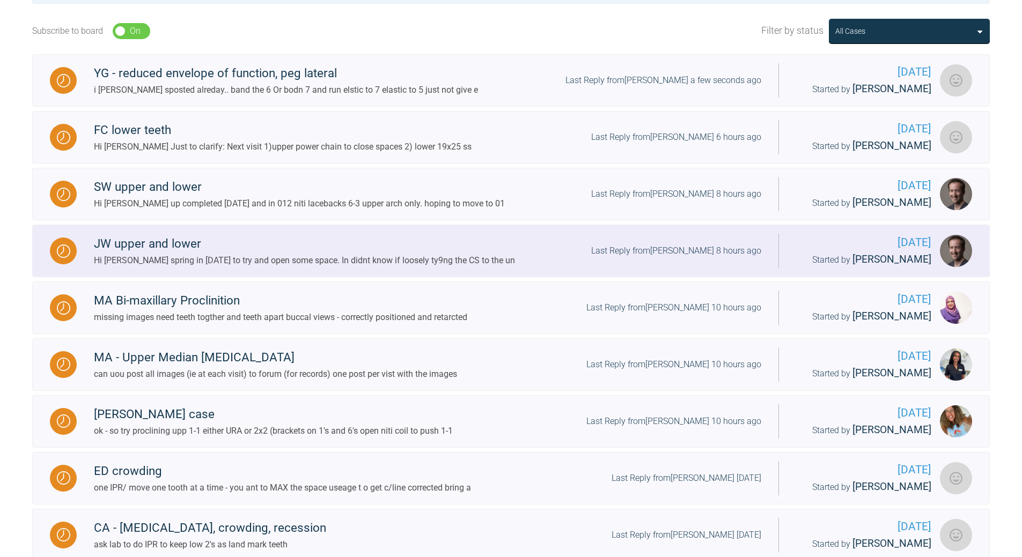
click at [658, 258] on div "Last Reply from [PERSON_NAME] 8 hours ago" at bounding box center [676, 251] width 170 height 14
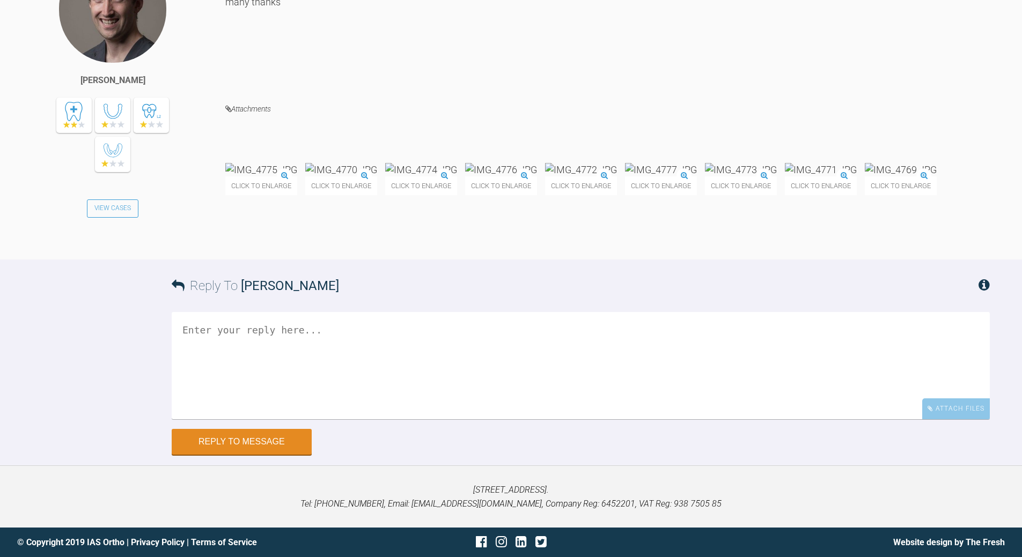
scroll to position [10882, 0]
click at [335, 420] on textarea at bounding box center [581, 365] width 818 height 107
click at [281, 420] on textarea "use a stiffer a/w eh 0.08 ss" at bounding box center [581, 365] width 818 height 107
click at [338, 420] on textarea "use a stiffer a/w eg 0.08 ss" at bounding box center [581, 365] width 818 height 107
click at [311, 420] on textarea "use a stiffer a/w eg 0.08 ss" at bounding box center [581, 365] width 818 height 107
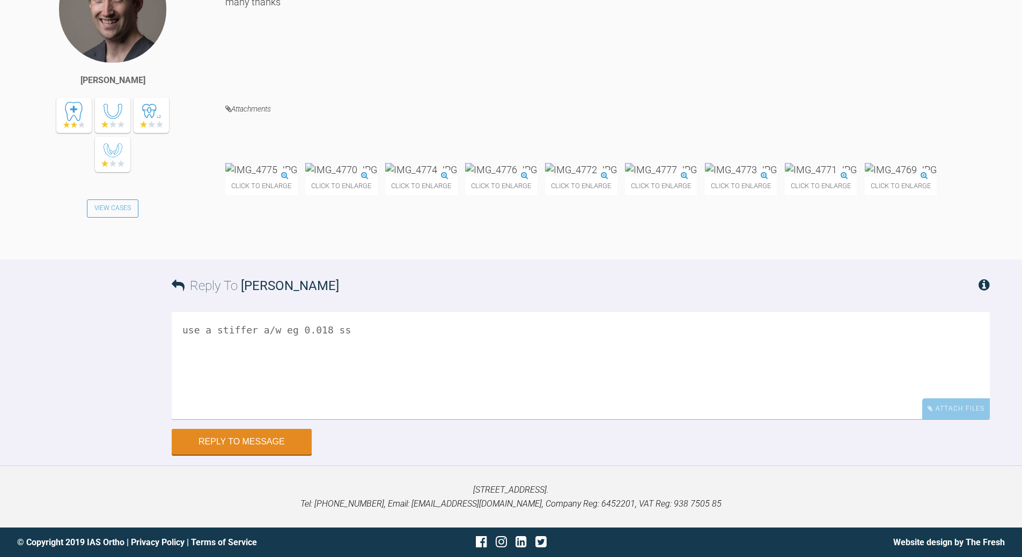
scroll to position [10989, 0]
type textarea "use a stiffer a/w eg 0.018 ss"
click at [265, 456] on button "Reply to Message" at bounding box center [242, 443] width 140 height 26
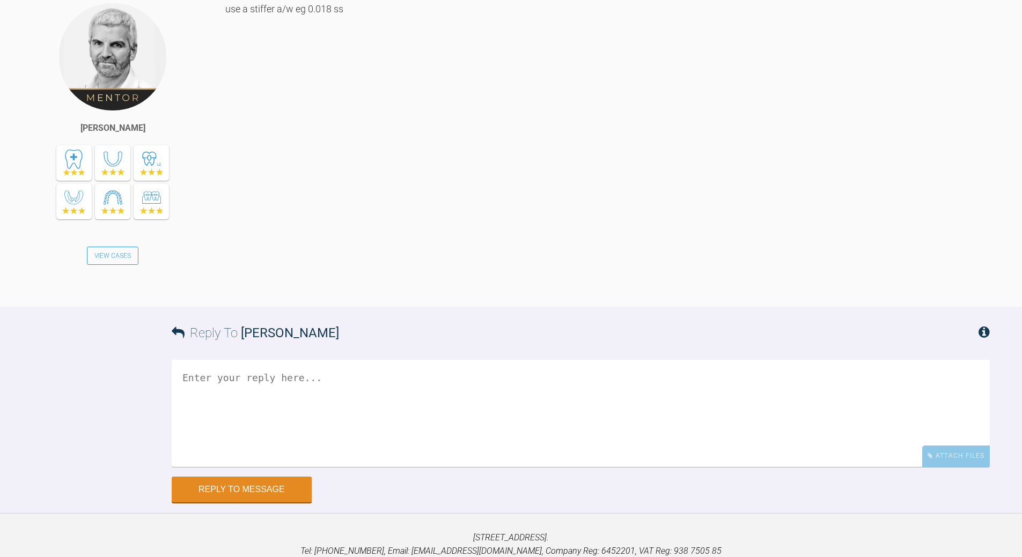
scroll to position [10868, 0]
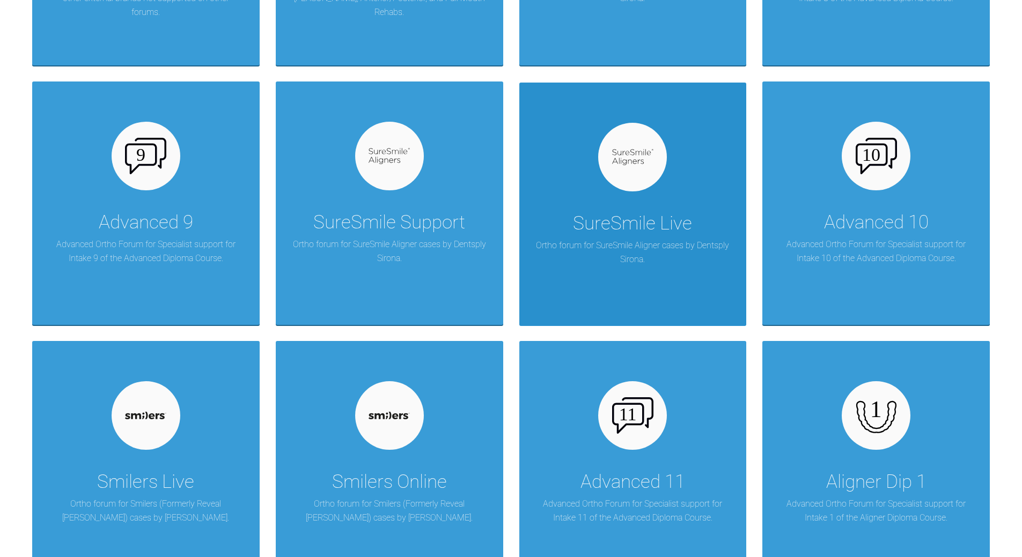
scroll to position [966, 0]
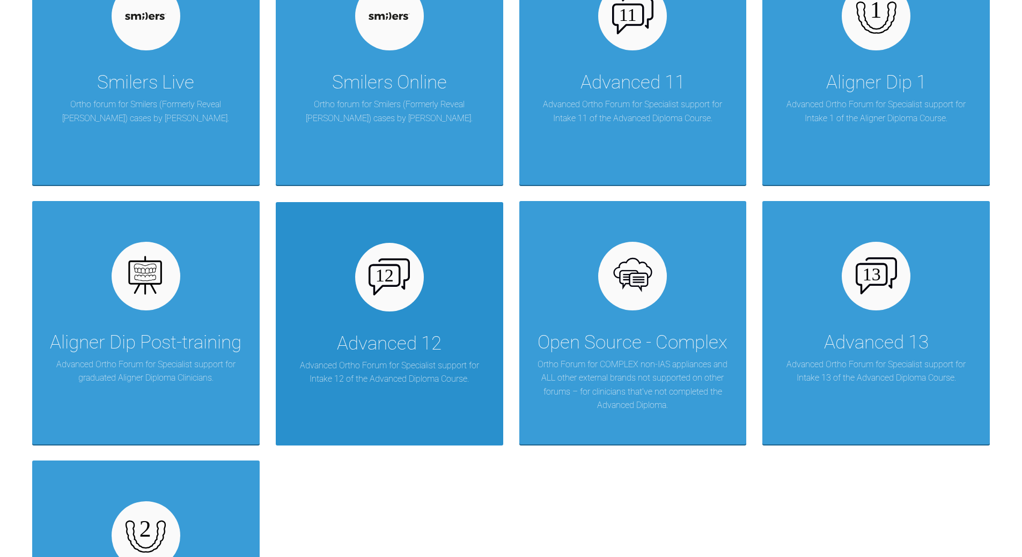
click at [416, 356] on div "Advanced 12" at bounding box center [389, 344] width 105 height 30
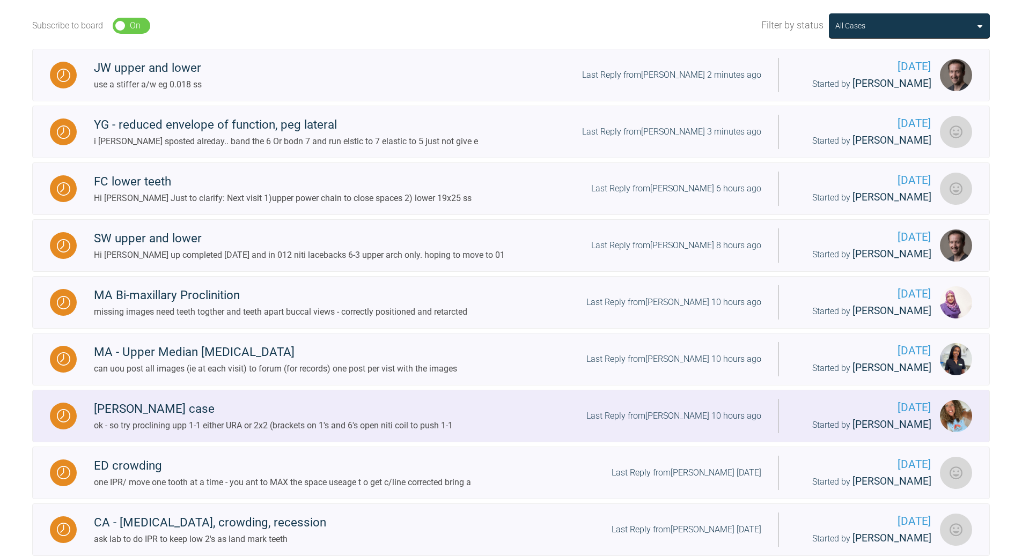
scroll to position [258, 0]
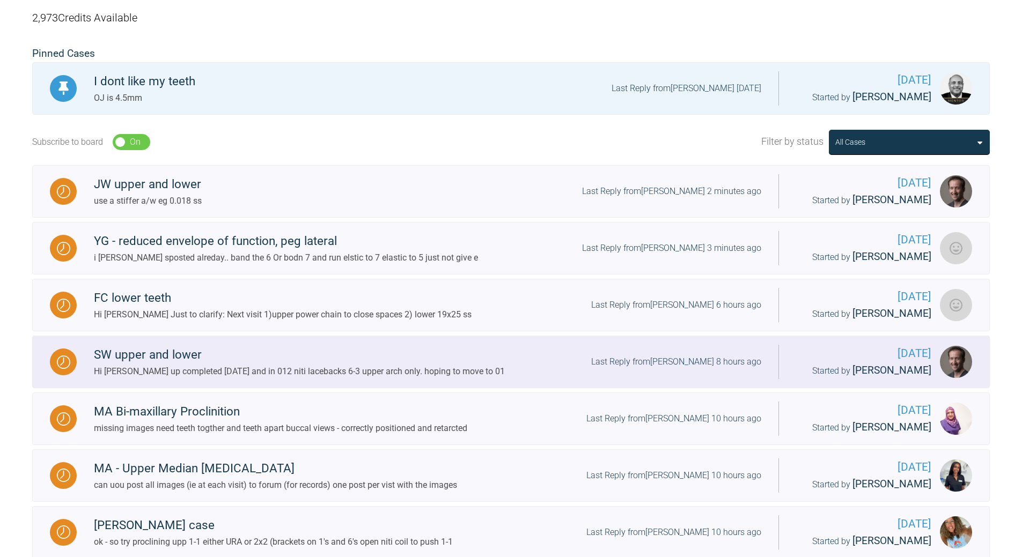
click at [672, 369] on div "Last Reply from [PERSON_NAME] 8 hours ago" at bounding box center [676, 362] width 170 height 14
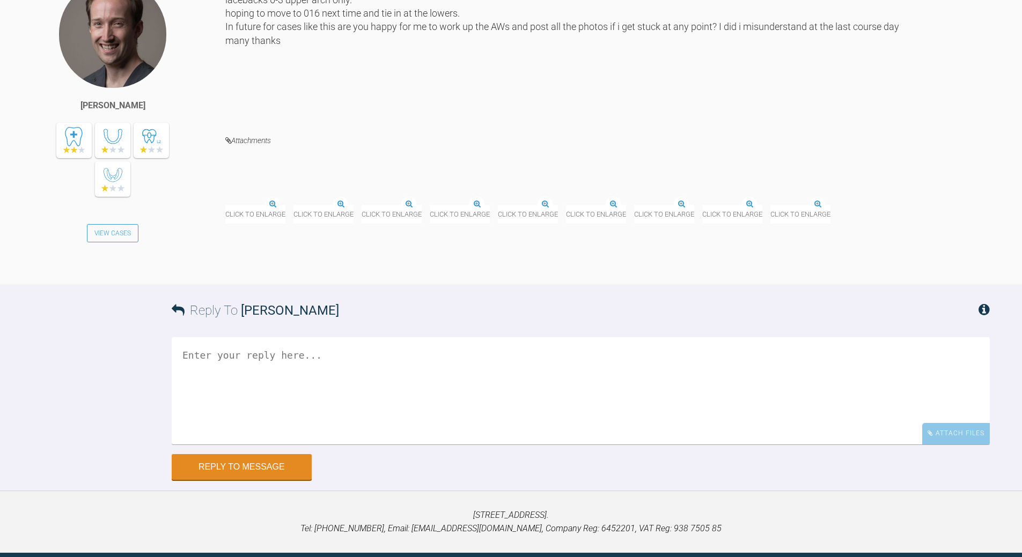
scroll to position [1921, 0]
